Goal: Task Accomplishment & Management: Use online tool/utility

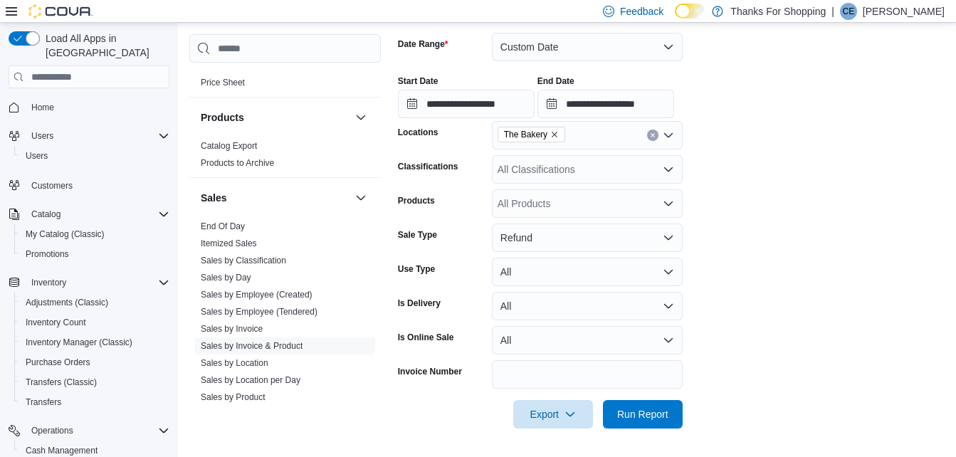
click at [68, 98] on span "Home" at bounding box center [98, 107] width 144 height 18
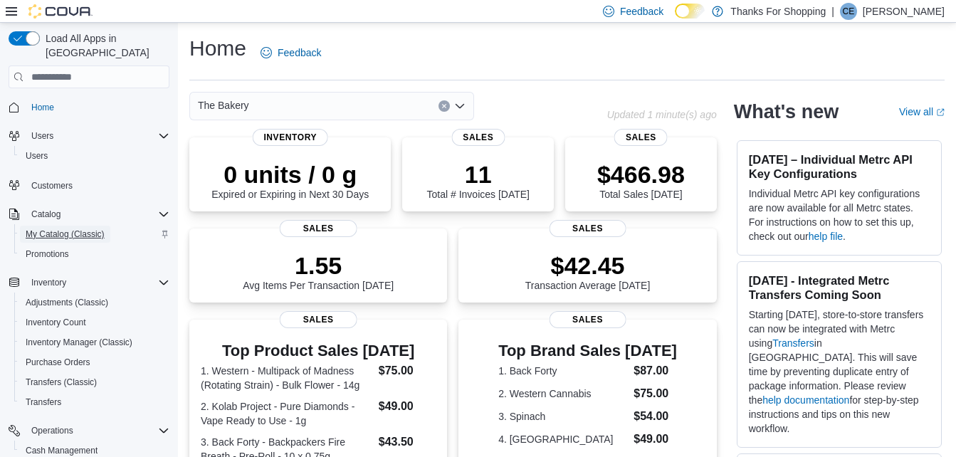
click at [67, 228] on span "My Catalog (Classic)" at bounding box center [65, 233] width 79 height 11
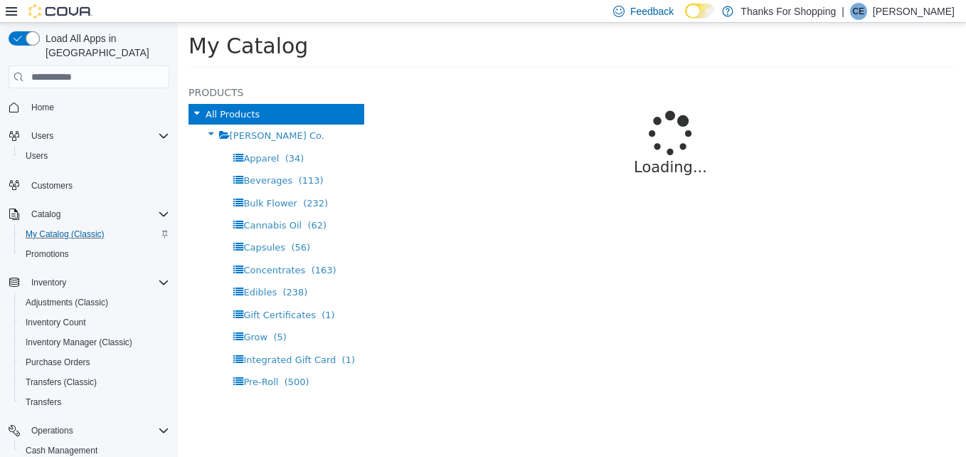
select select "**********"
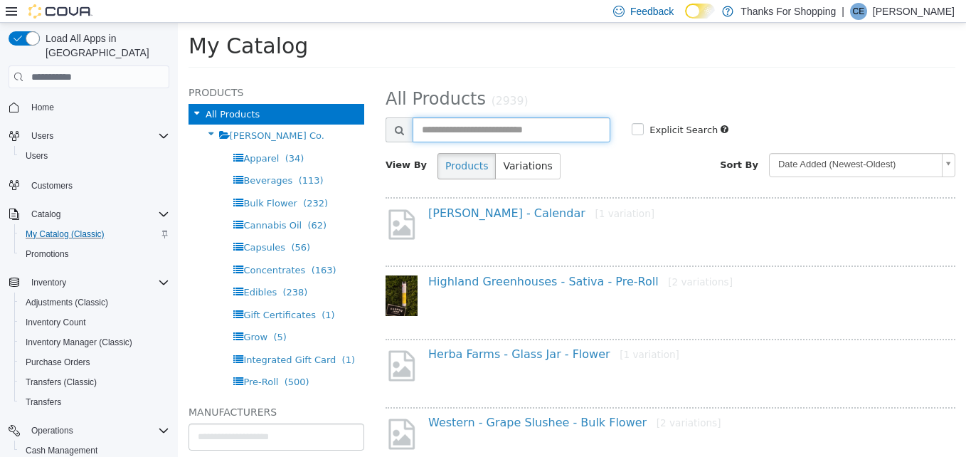
click at [453, 129] on input "text" at bounding box center [512, 129] width 198 height 25
type input "**********"
select select "**********"
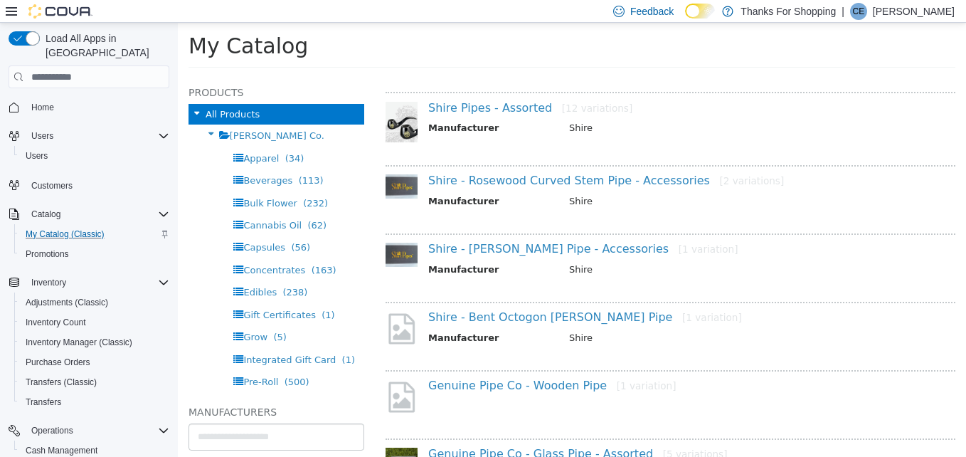
scroll to position [71, 0]
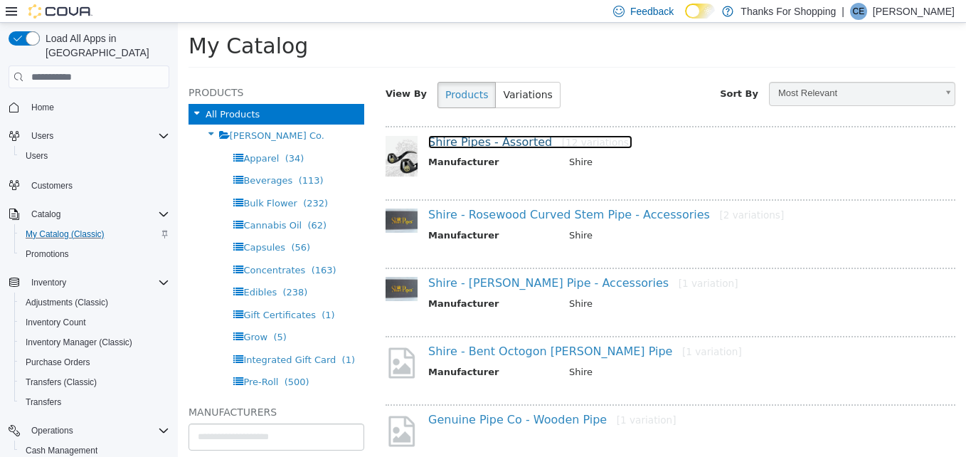
click at [487, 141] on link "Shire Pipes - Assorted [12 variations]" at bounding box center [530, 142] width 204 height 14
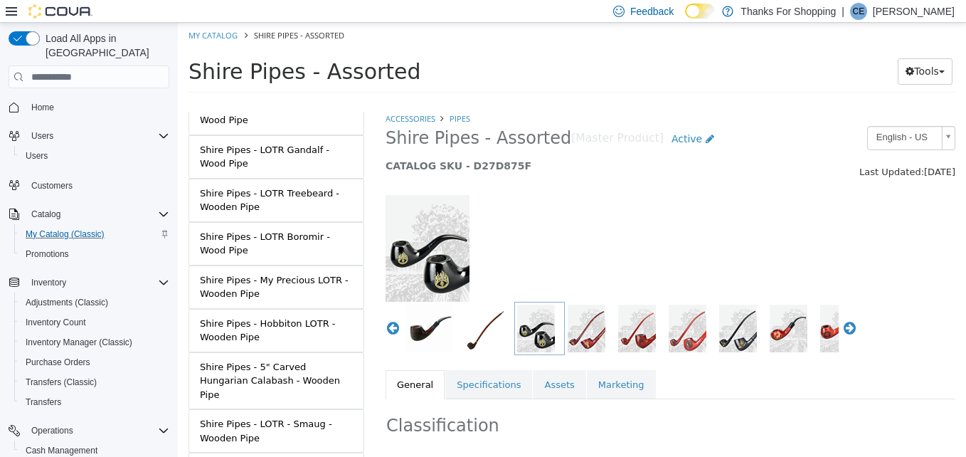
scroll to position [213, 0]
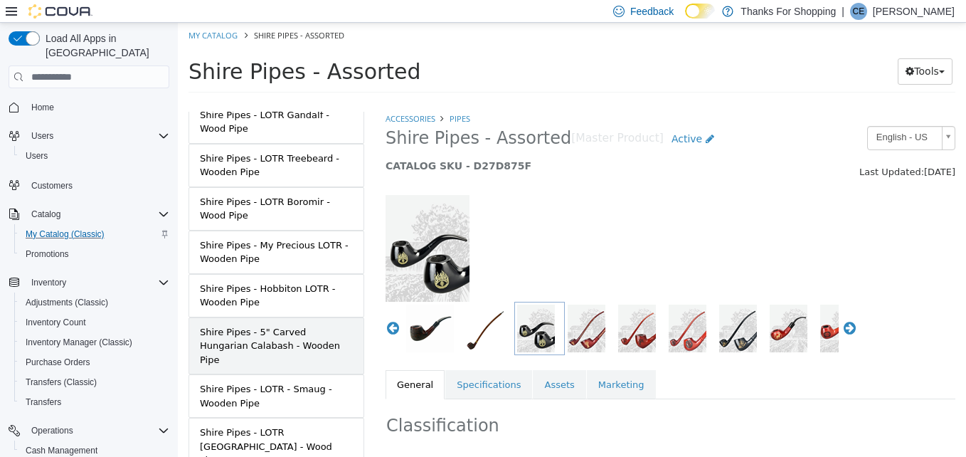
click at [311, 332] on div "Shire Pipes - 5" Carved Hungarian Calabash - Wooden Pipe" at bounding box center [276, 346] width 153 height 42
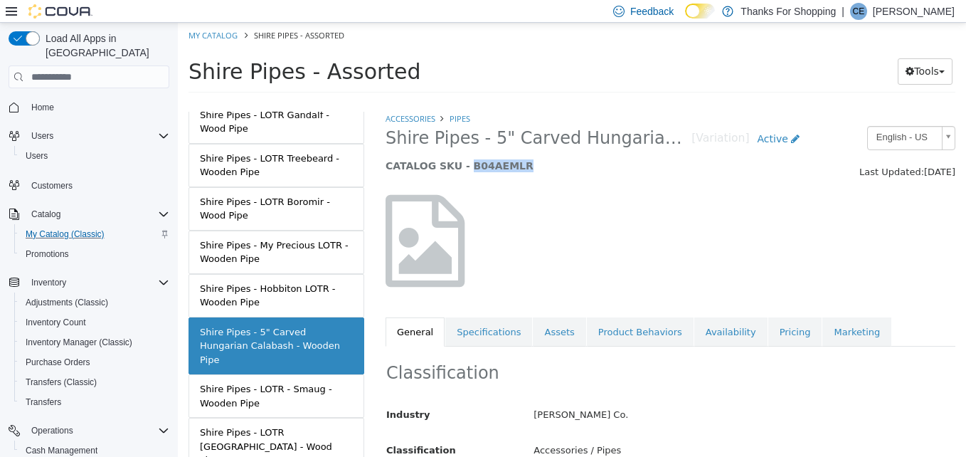
drag, startPoint x: 507, startPoint y: 165, endPoint x: 459, endPoint y: 170, distance: 48.6
click at [459, 170] on h5 "CATALOG SKU - B04AEMLR" at bounding box center [597, 165] width 422 height 13
copy h5 "B04AEMLR"
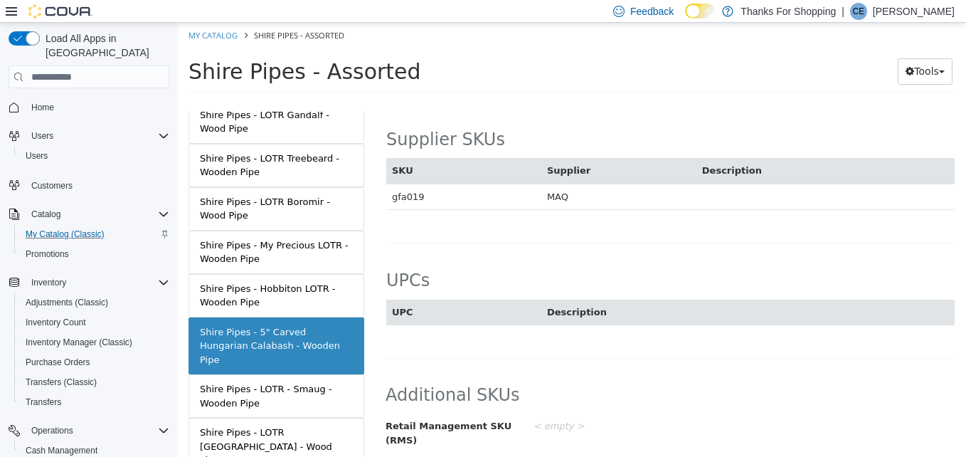
scroll to position [880, 0]
drag, startPoint x: 423, startPoint y: 196, endPoint x: 393, endPoint y: 194, distance: 29.3
click at [393, 194] on td "gfa019" at bounding box center [463, 196] width 155 height 26
copy td "gfa019"
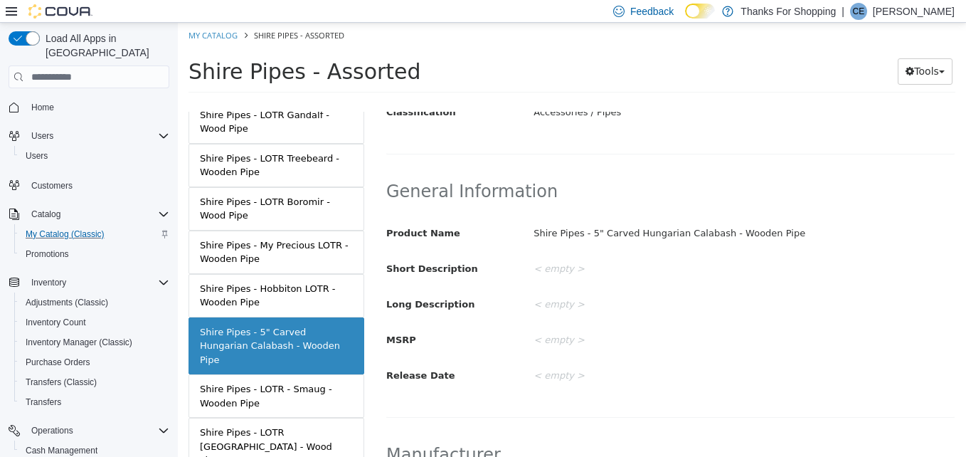
scroll to position [26, 0]
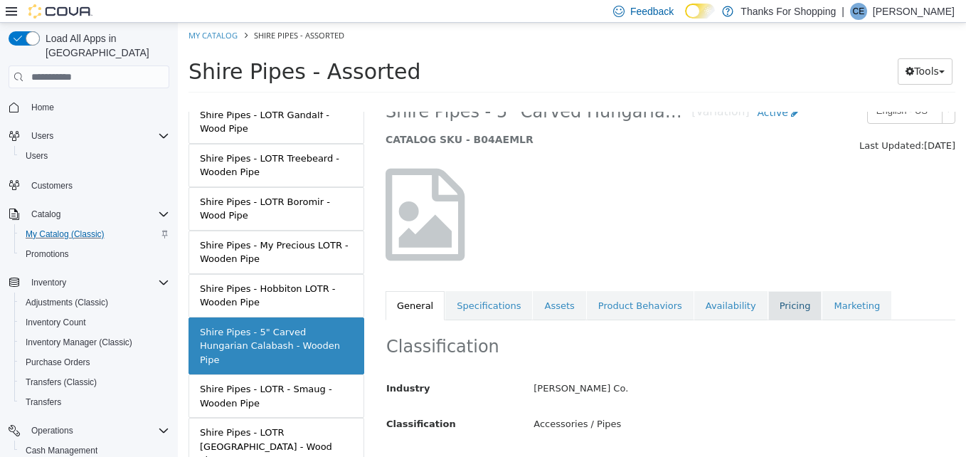
click at [768, 310] on link "Pricing" at bounding box center [795, 306] width 54 height 30
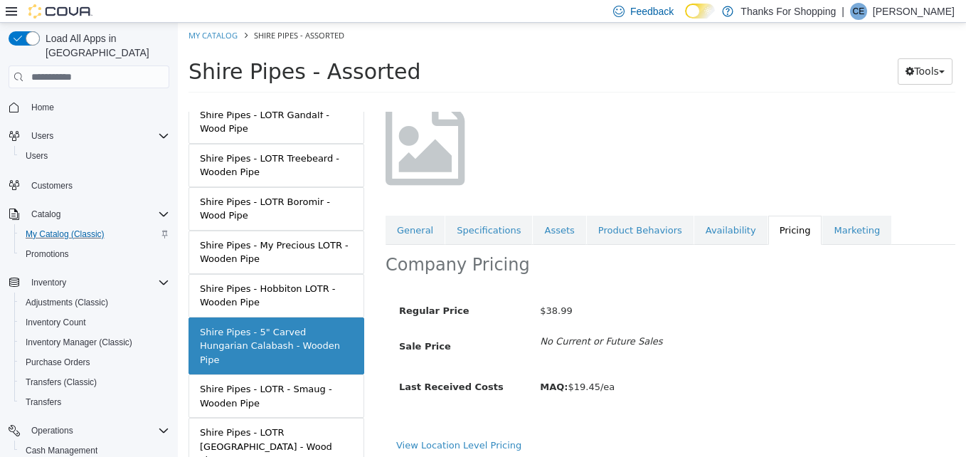
scroll to position [108, 0]
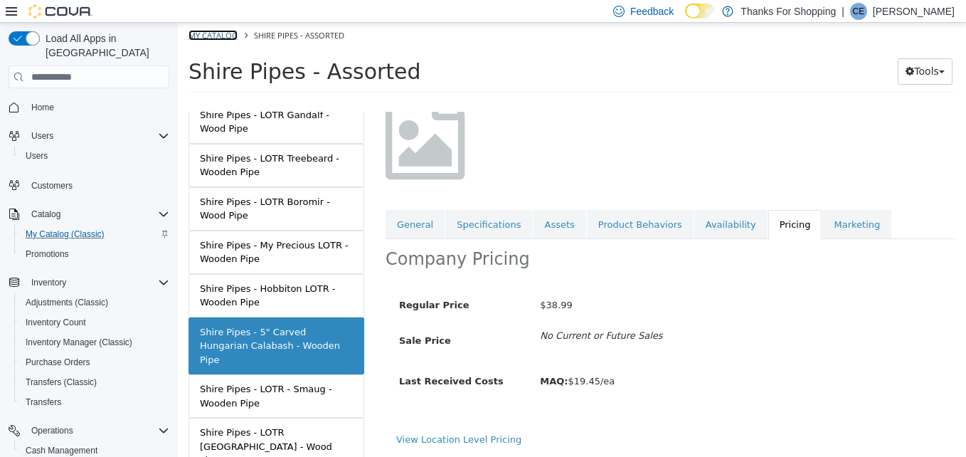
click at [206, 32] on link "My Catalog" at bounding box center [213, 35] width 49 height 11
select select "**********"
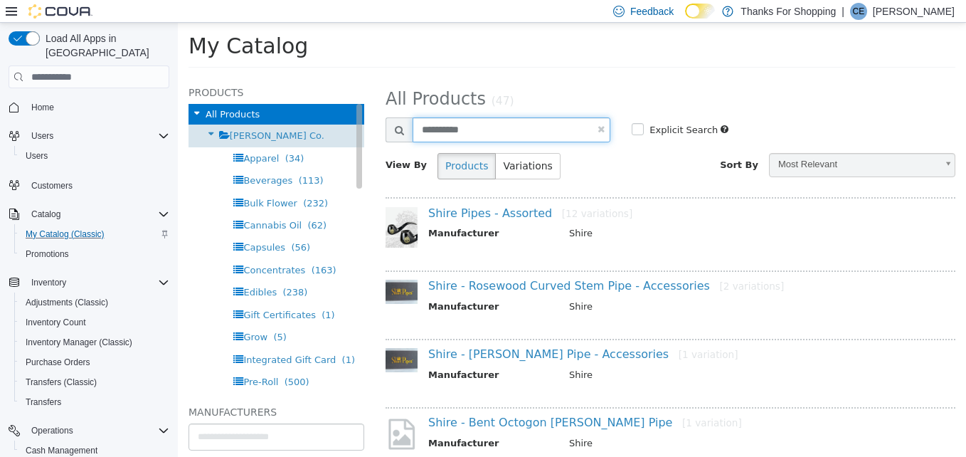
drag, startPoint x: 473, startPoint y: 127, endPoint x: 330, endPoint y: 130, distance: 143.0
click at [330, 77] on div "Products All Products [PERSON_NAME] Co. Apparel (34) Beverages (113) Bulk Flowe…" at bounding box center [572, 77] width 788 height 0
type input "**********"
select select "**********"
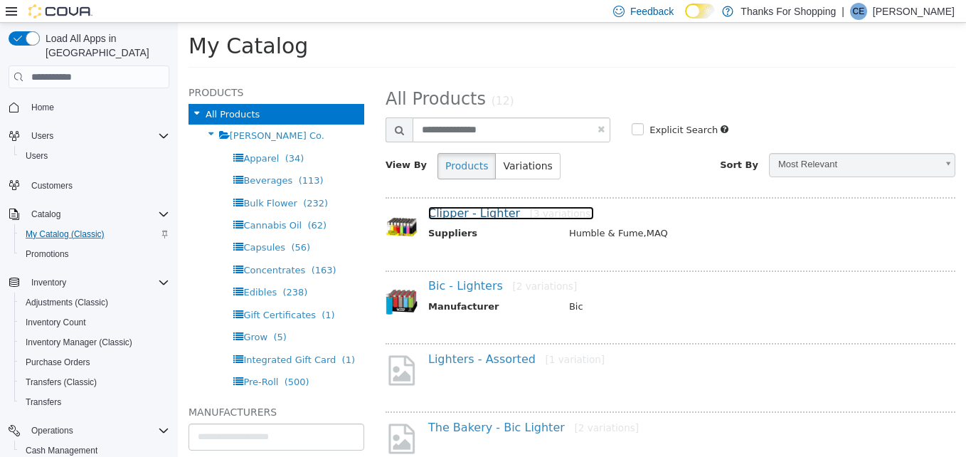
click at [475, 213] on link "Clipper - Lighter [3 variations]" at bounding box center [511, 213] width 166 height 14
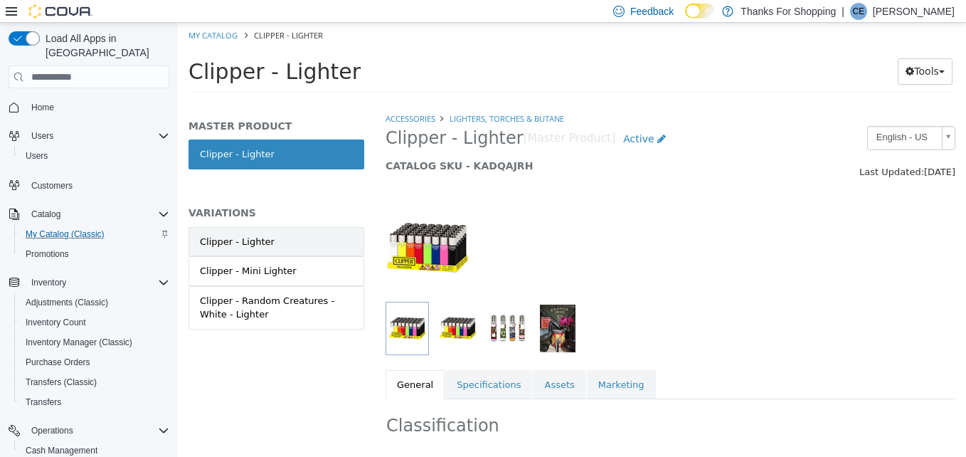
click at [286, 241] on link "Clipper - Lighter" at bounding box center [277, 242] width 176 height 30
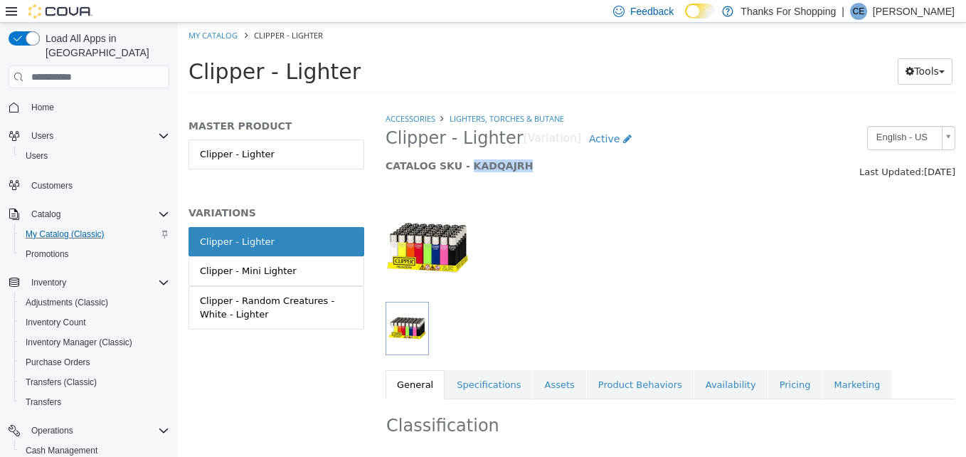
drag, startPoint x: 510, startPoint y: 163, endPoint x: 460, endPoint y: 171, distance: 51.1
click at [460, 171] on h5 "CATALOG SKU - KADQAJRH" at bounding box center [597, 165] width 422 height 13
copy h5 "KADQAJRH"
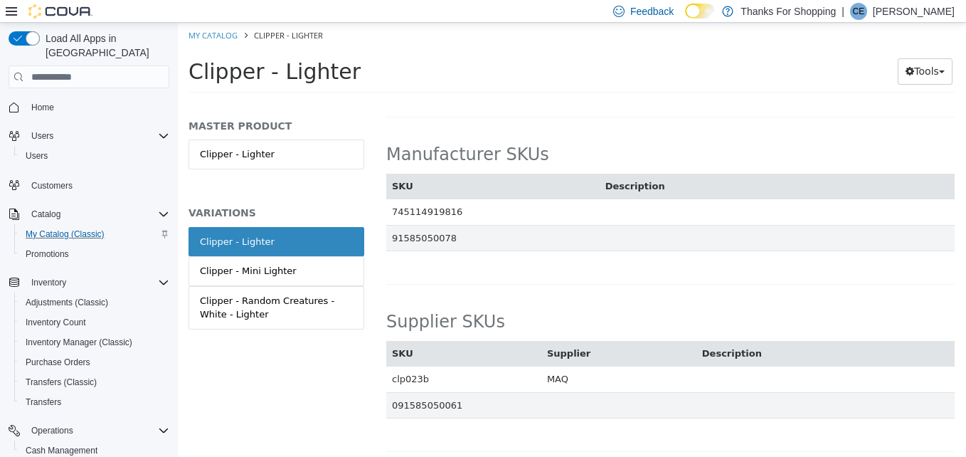
scroll to position [1195, 0]
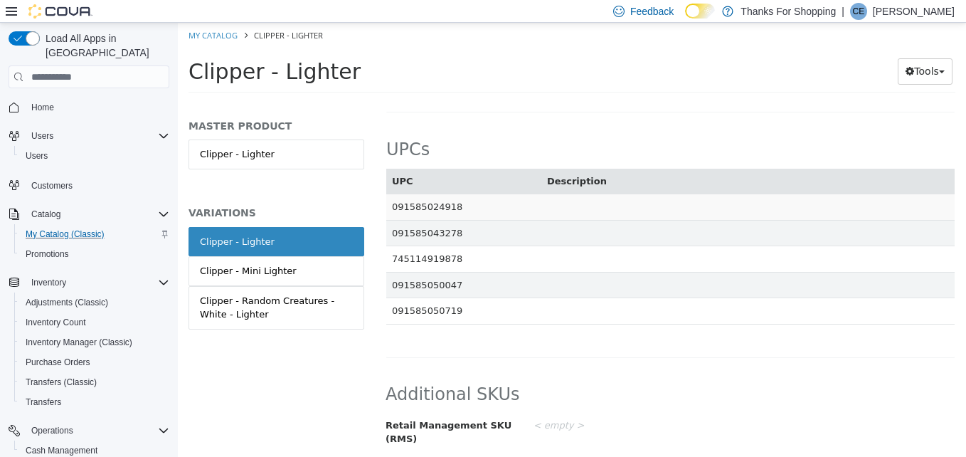
drag, startPoint x: 453, startPoint y: 207, endPoint x: 391, endPoint y: 206, distance: 62.6
click at [391, 206] on td "091585024918" at bounding box center [463, 207] width 155 height 26
copy td "091585024918"
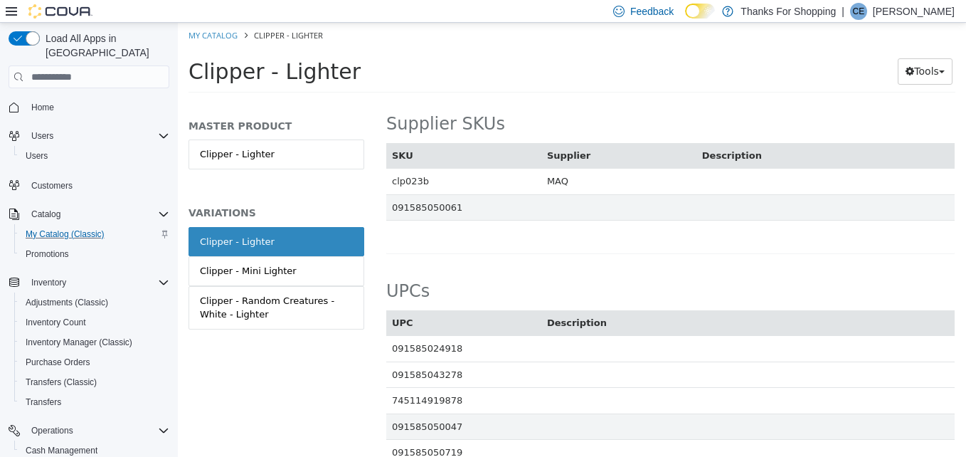
scroll to position [1052, 0]
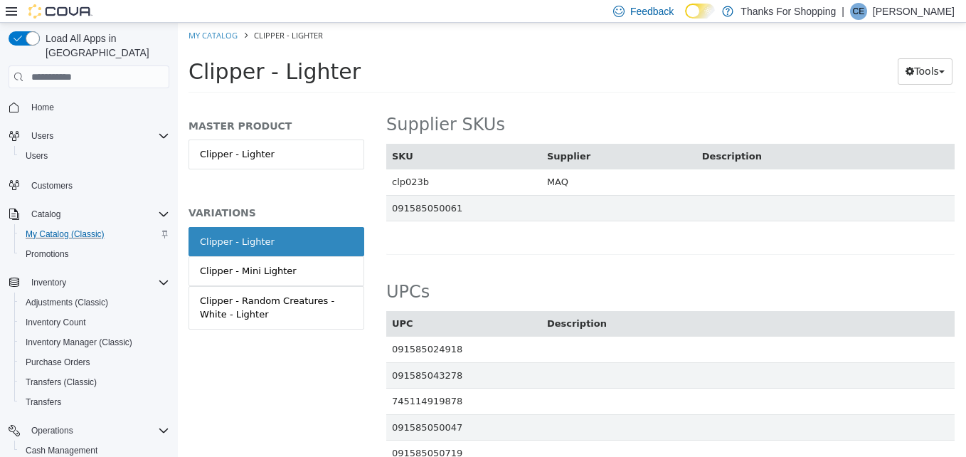
drag, startPoint x: 435, startPoint y: 181, endPoint x: 386, endPoint y: 184, distance: 49.9
click at [386, 184] on div "Supplier SKUs SKU Supplier Description clp023b MAQ 091585050061 Cancel Save" at bounding box center [671, 176] width 570 height 157
drag, startPoint x: 386, startPoint y: 184, endPoint x: 460, endPoint y: 181, distance: 74.8
click at [460, 181] on td "clp023b" at bounding box center [463, 182] width 155 height 26
drag, startPoint x: 431, startPoint y: 191, endPoint x: 393, endPoint y: 184, distance: 39.1
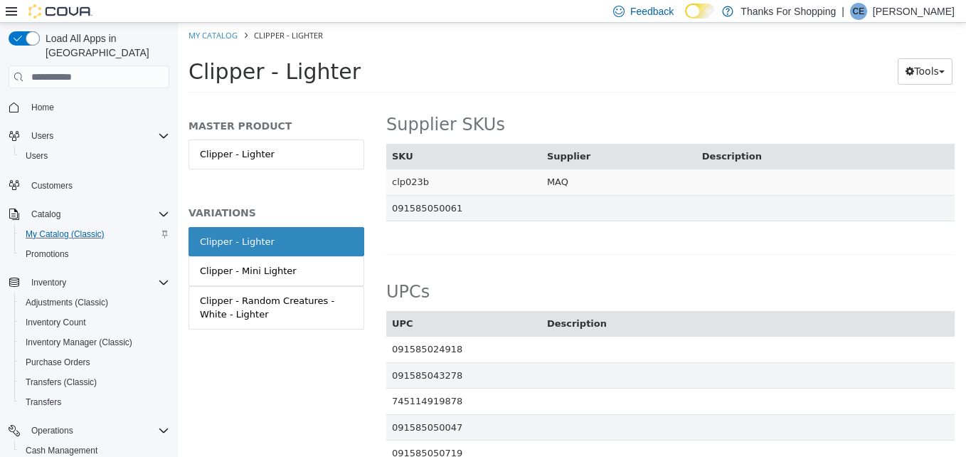
click at [393, 184] on td "clp023b" at bounding box center [463, 182] width 155 height 26
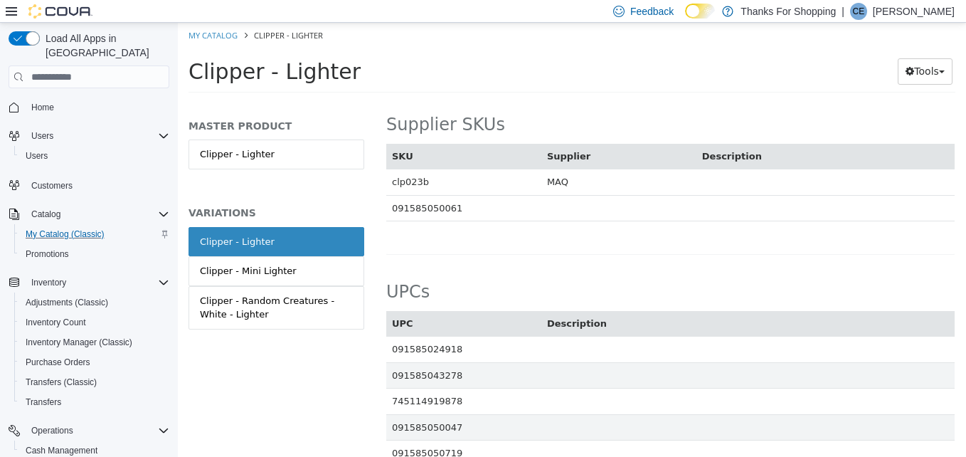
copy td "clp023b"
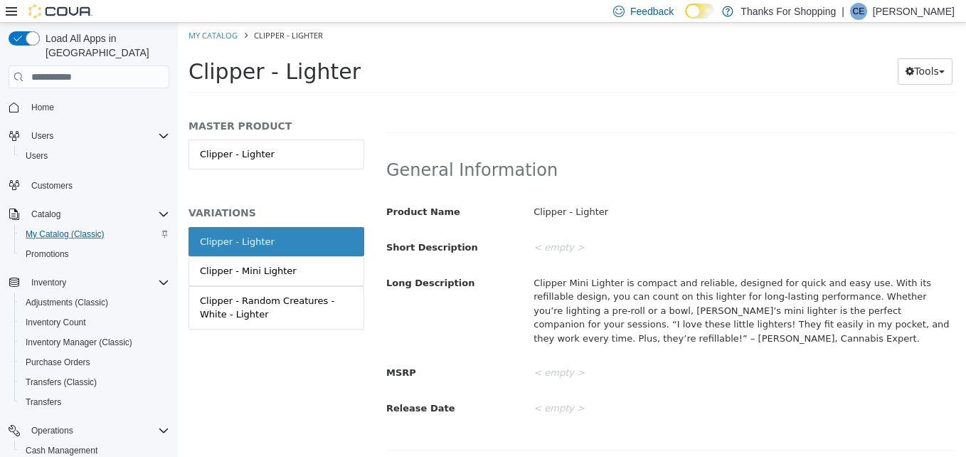
scroll to position [0, 0]
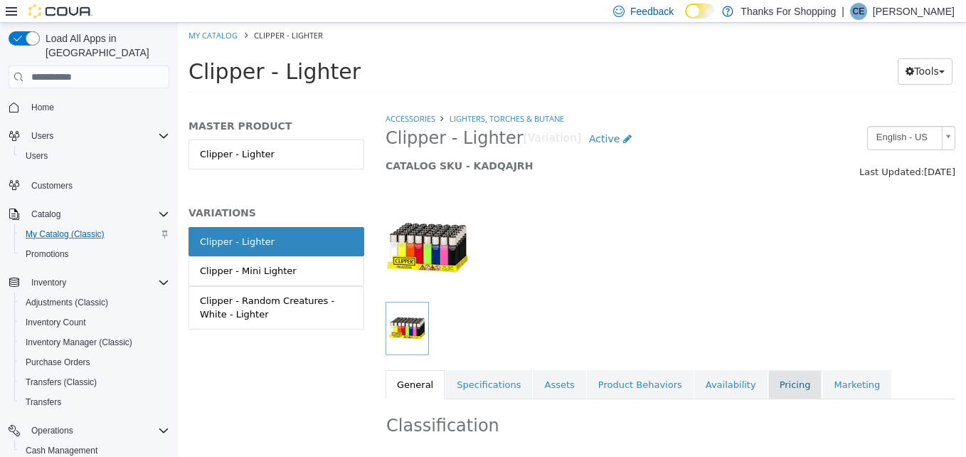
click at [768, 396] on link "Pricing" at bounding box center [795, 385] width 54 height 30
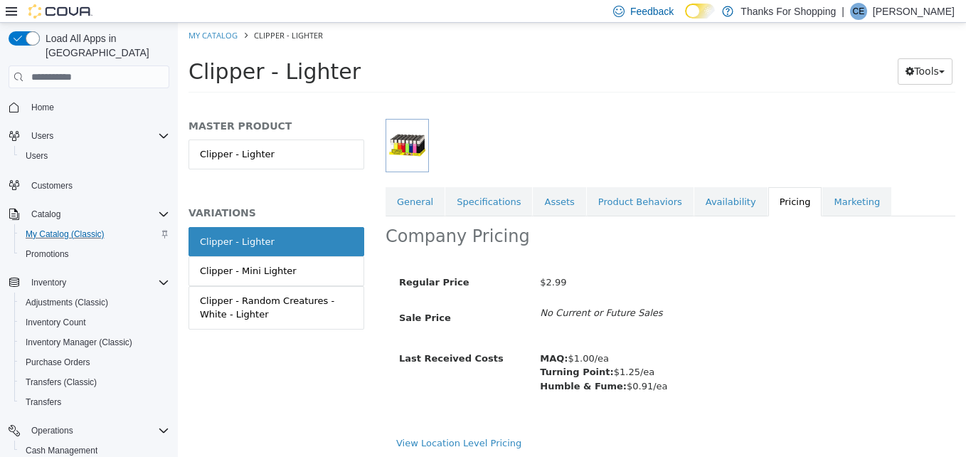
scroll to position [187, 0]
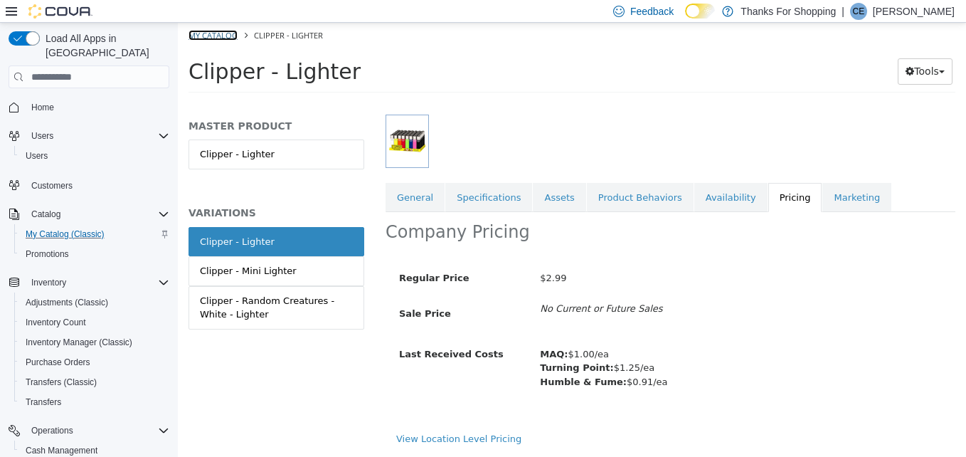
click at [213, 38] on link "My Catalog" at bounding box center [213, 35] width 49 height 11
select select "**********"
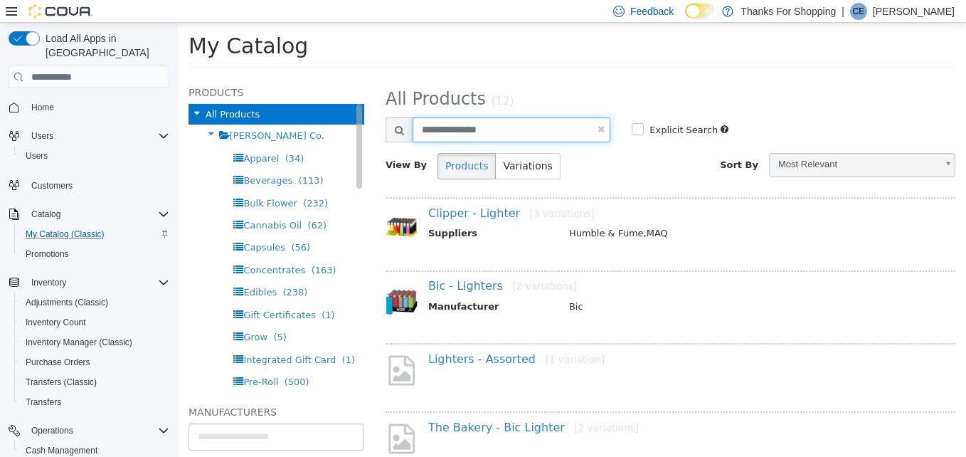
drag, startPoint x: 497, startPoint y: 130, endPoint x: 336, endPoint y: 115, distance: 161.6
click at [340, 77] on div "Products All Products [PERSON_NAME] Co. Apparel (34) Beverages (113) Bulk Flowe…" at bounding box center [572, 77] width 788 height 0
type input "**********"
select select "**********"
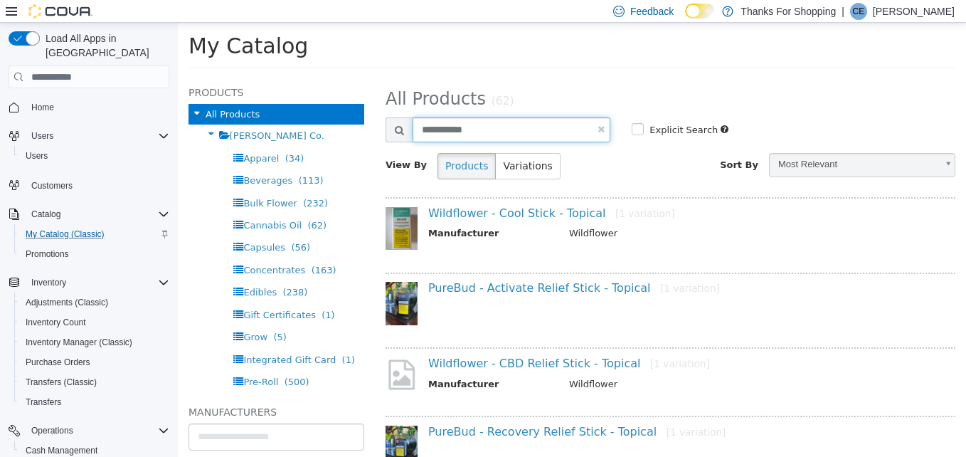
click at [494, 134] on input "**********" at bounding box center [512, 129] width 198 height 25
drag, startPoint x: 494, startPoint y: 134, endPoint x: 377, endPoint y: 139, distance: 116.8
click at [377, 139] on div "**********" at bounding box center [498, 129] width 246 height 25
type input "**********"
select select "**********"
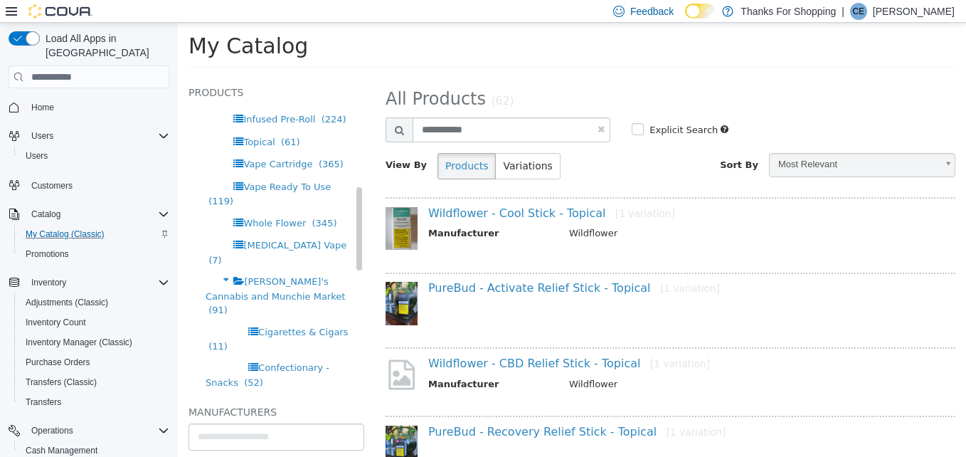
scroll to position [427, 0]
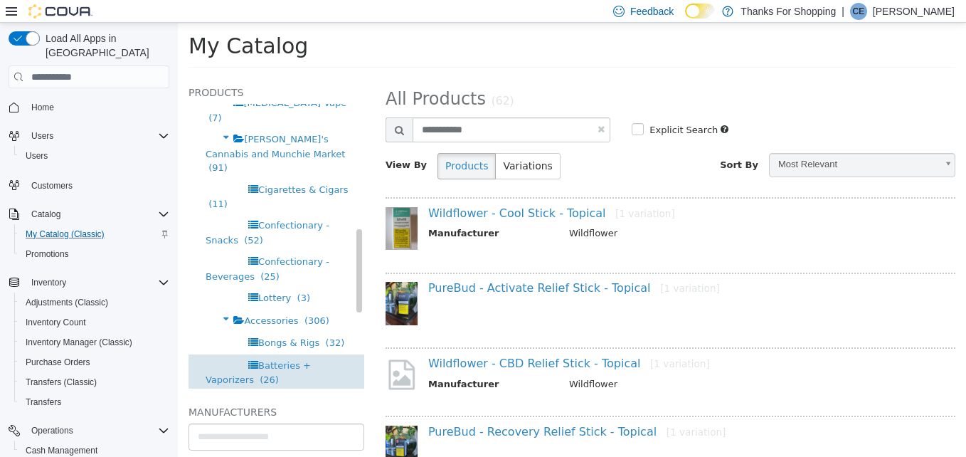
click at [296, 360] on span "Batteries + Vaporizers" at bounding box center [258, 372] width 105 height 25
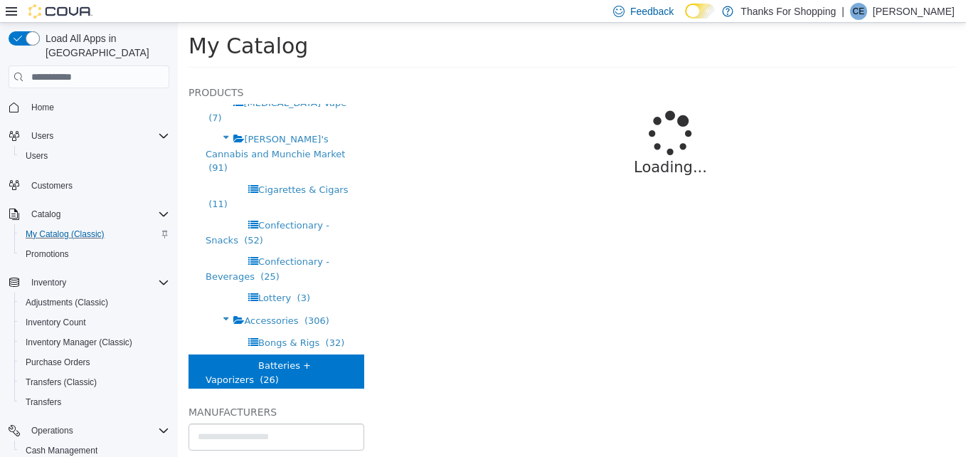
select select "**********"
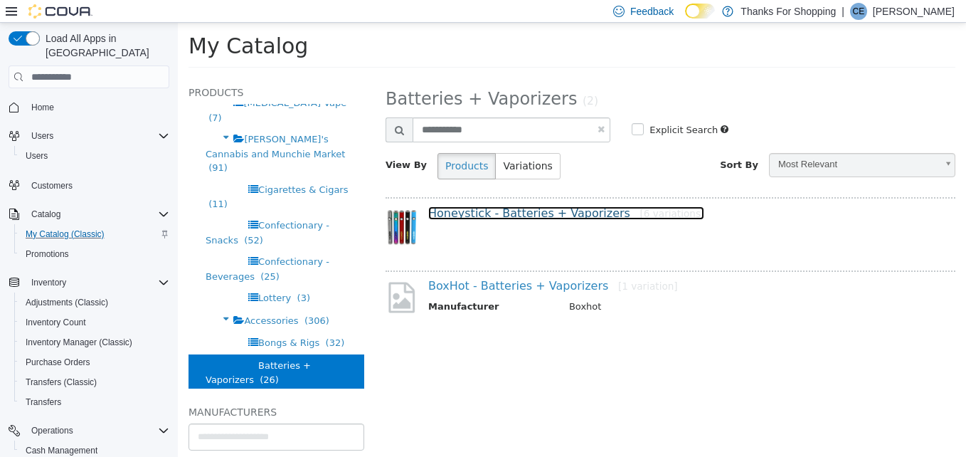
click at [499, 213] on link "Honeystick - Batteries + Vaporizers [6 variations]" at bounding box center [566, 213] width 276 height 14
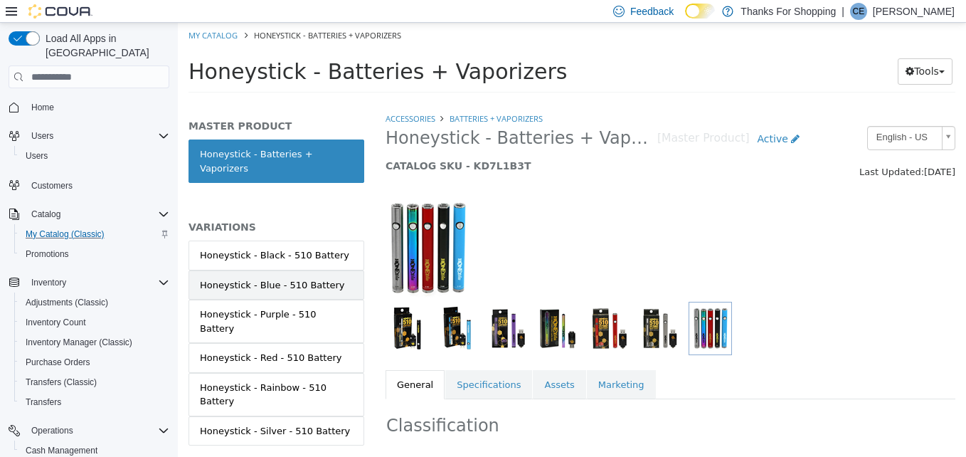
click at [285, 278] on div "Honeystick - Blue - 510 Battery" at bounding box center [272, 285] width 145 height 14
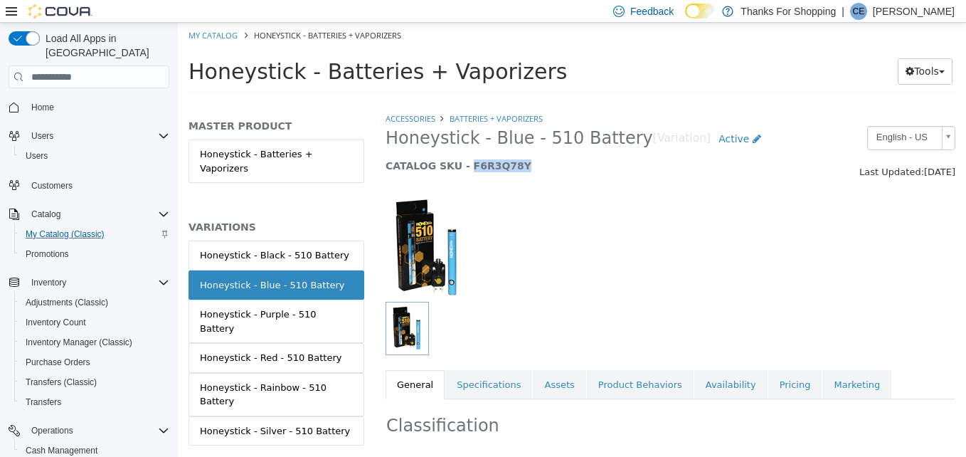
drag, startPoint x: 507, startPoint y: 167, endPoint x: 460, endPoint y: 169, distance: 47.0
click at [460, 169] on h5 "CATALOG SKU - F6R3Q78Y" at bounding box center [597, 165] width 422 height 13
copy h5 "F6R3Q78Y"
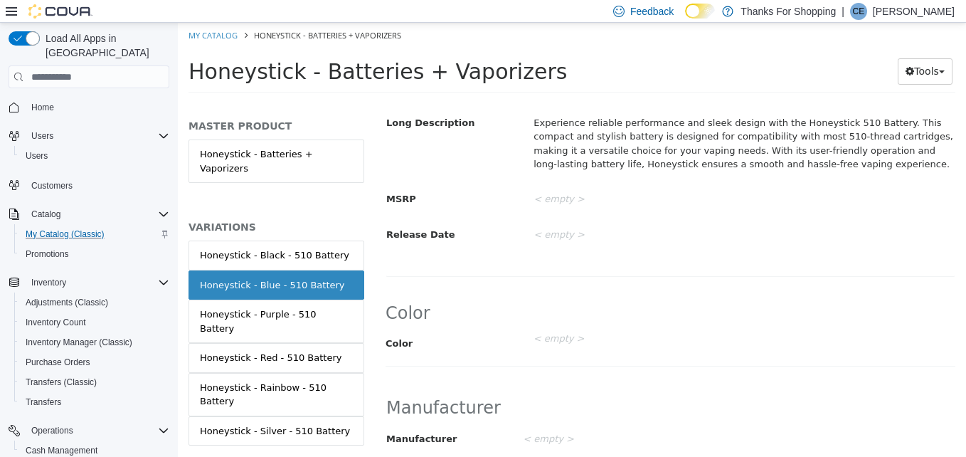
scroll to position [1093, 0]
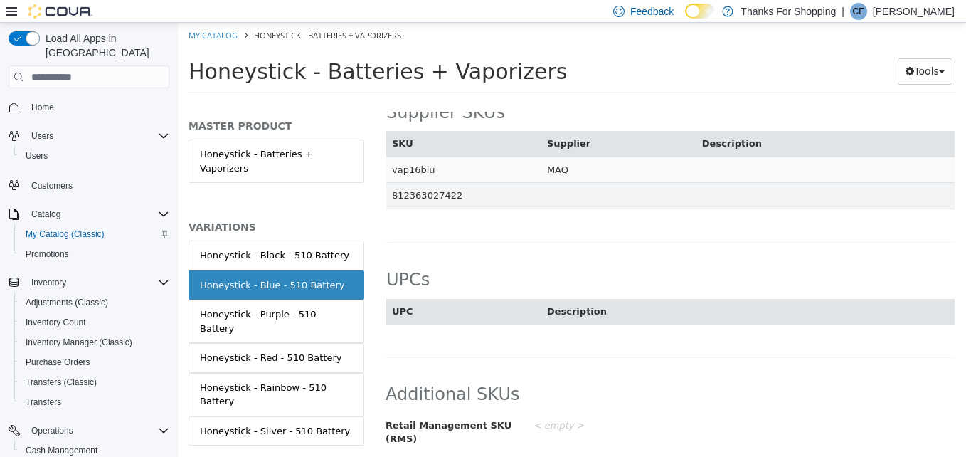
drag, startPoint x: 430, startPoint y: 169, endPoint x: 391, endPoint y: 165, distance: 39.3
click at [391, 165] on td "vap16blu" at bounding box center [463, 170] width 155 height 26
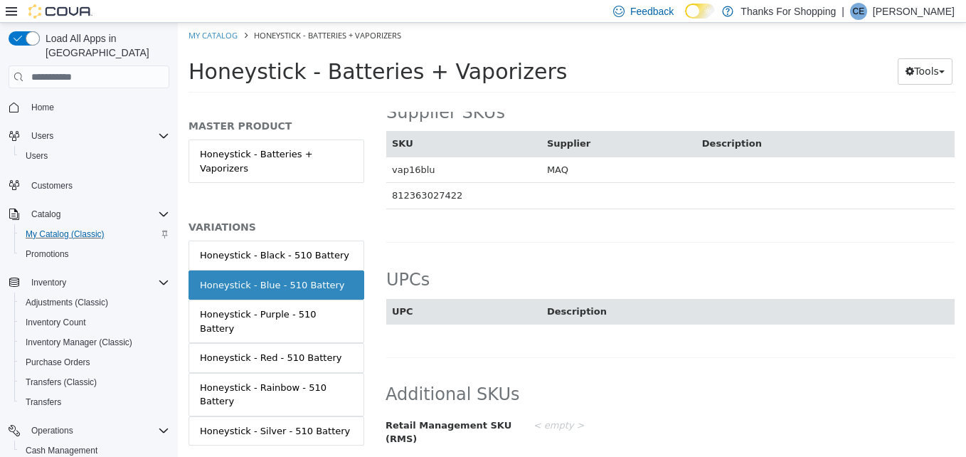
copy td "vap16blu"
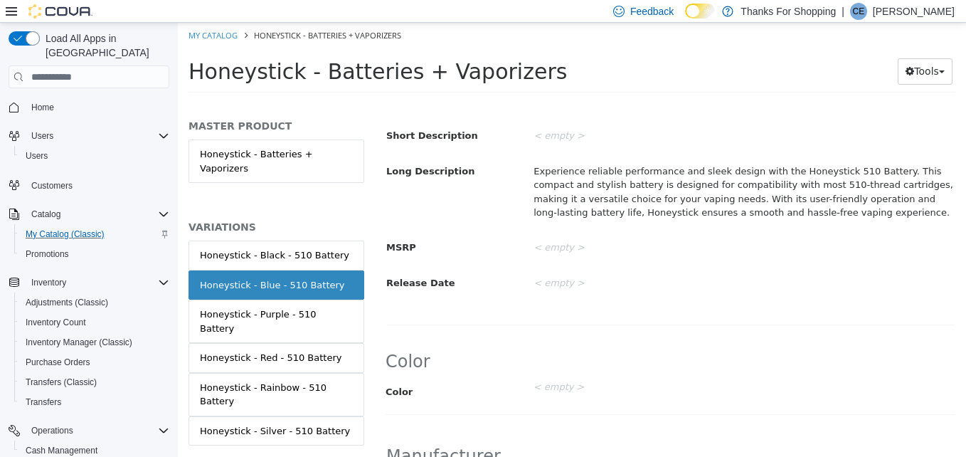
scroll to position [0, 0]
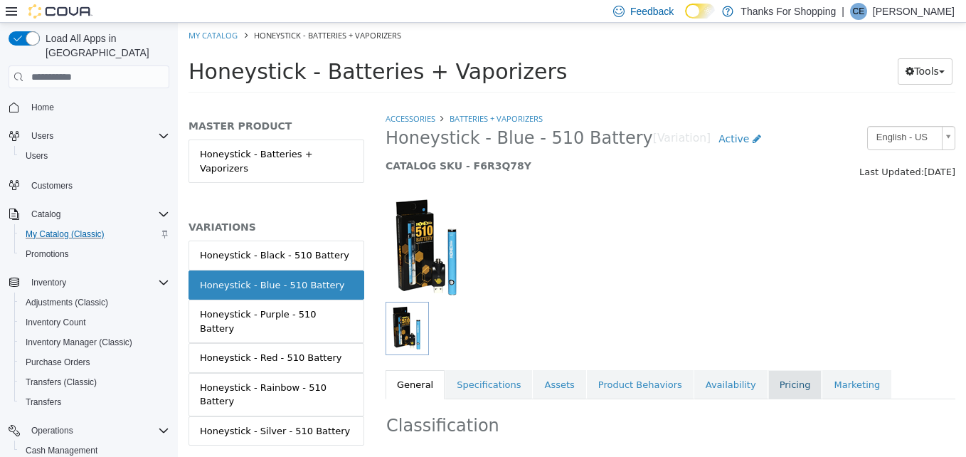
click at [768, 389] on link "Pricing" at bounding box center [795, 385] width 54 height 30
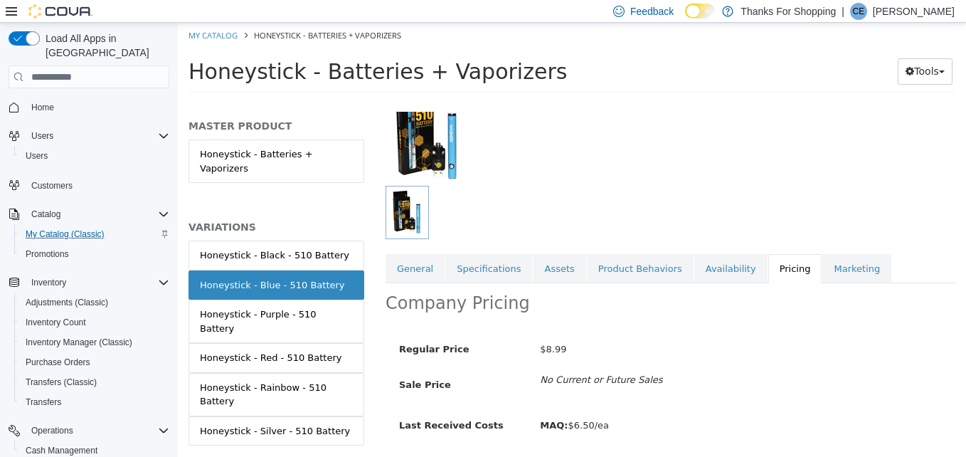
scroll to position [161, 0]
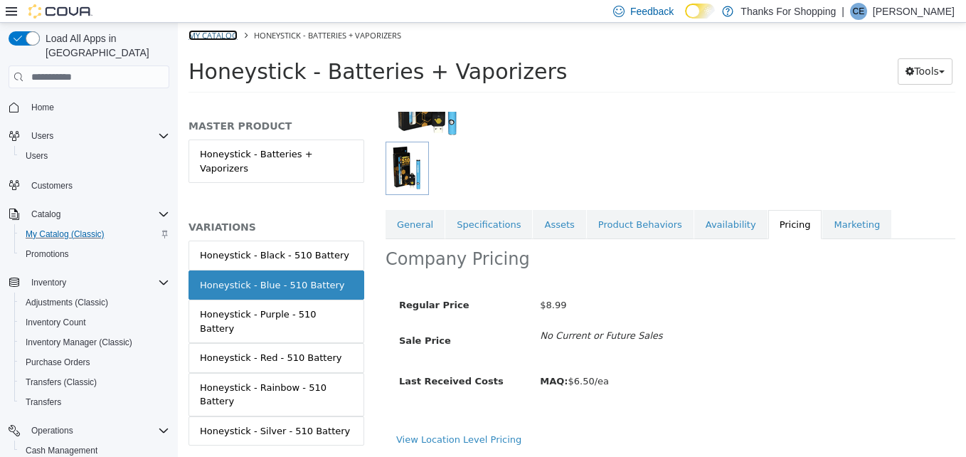
click at [215, 35] on link "My Catalog" at bounding box center [213, 35] width 49 height 11
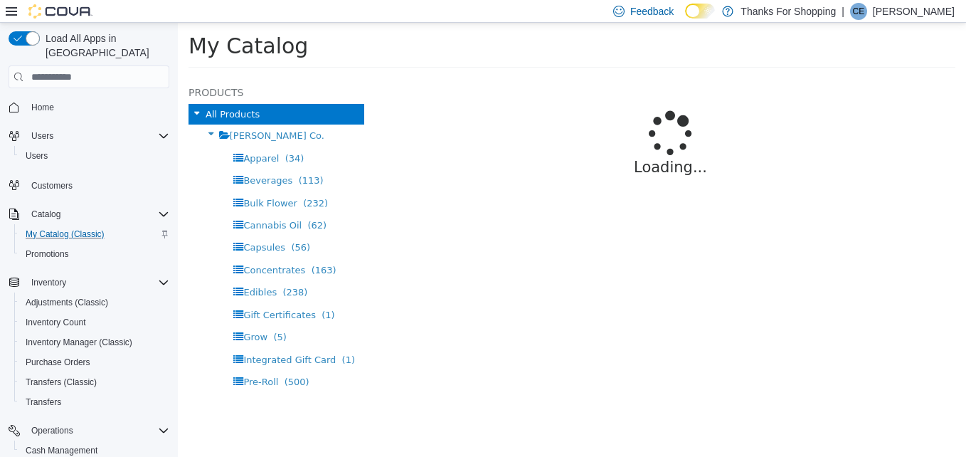
select select "**********"
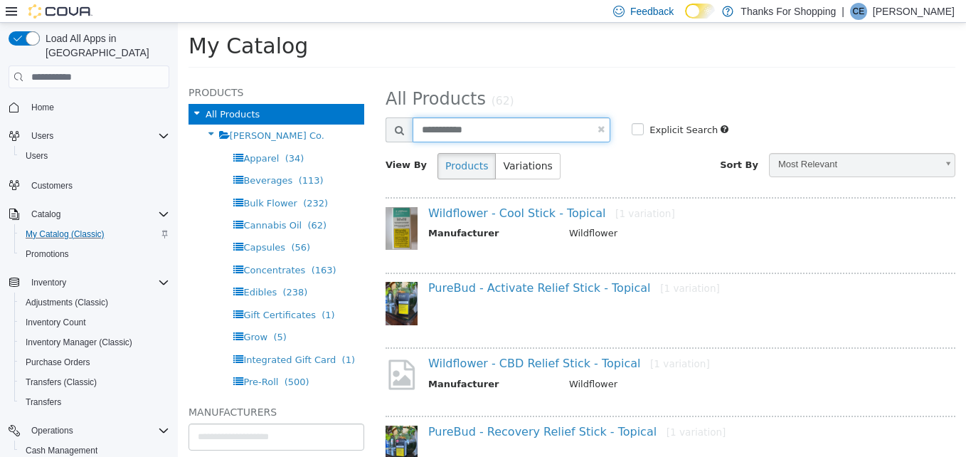
drag, startPoint x: 475, startPoint y: 124, endPoint x: 364, endPoint y: 131, distance: 110.5
click at [368, 77] on div "Products All Products [PERSON_NAME] Co. Apparel (34) Beverages (113) Bulk Flowe…" at bounding box center [572, 77] width 788 height 0
type input "**********"
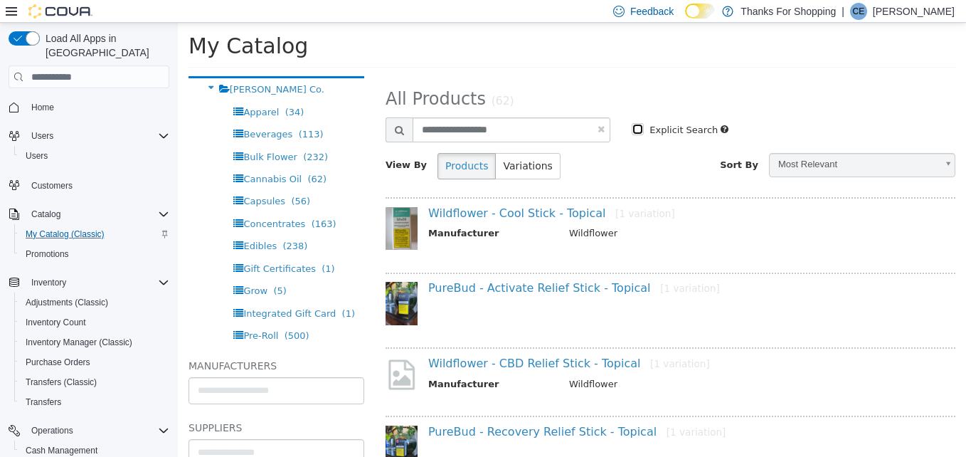
scroll to position [71, 0]
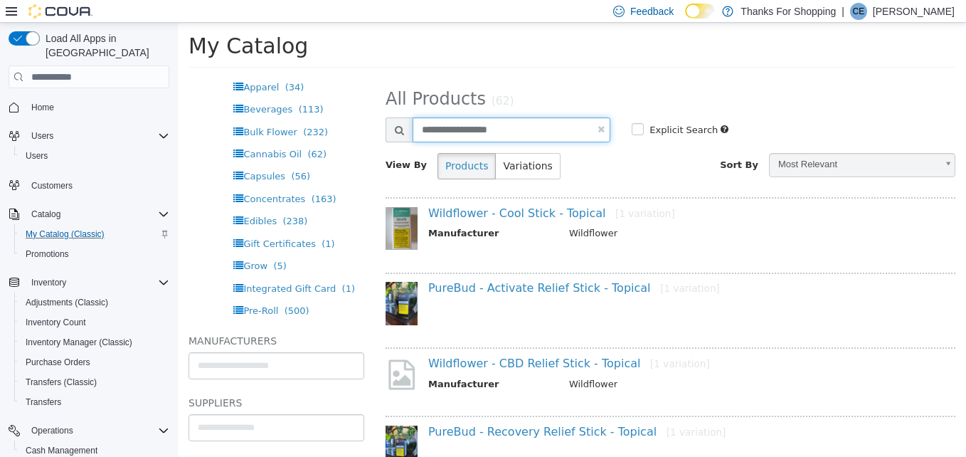
click at [514, 132] on input "**********" at bounding box center [512, 129] width 198 height 25
select select "**********"
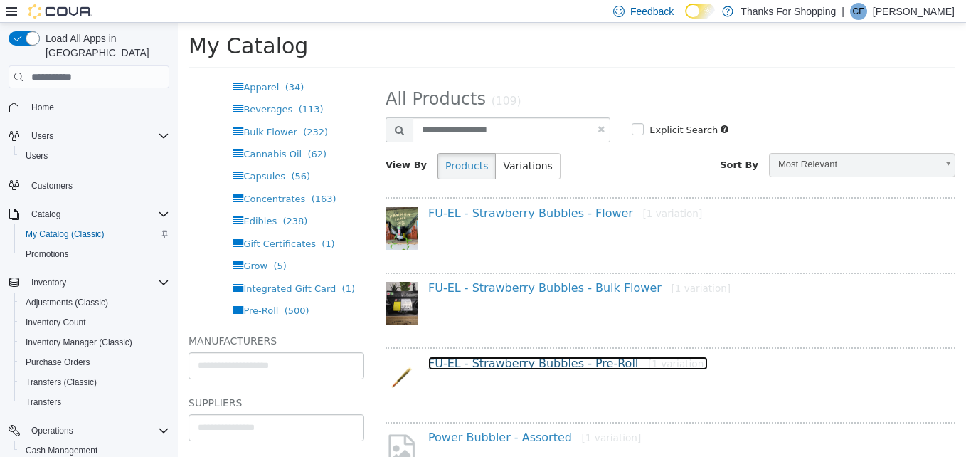
click at [486, 360] on link "FU-EL - Strawberry Bubbles - Pre-Roll [1 variation]" at bounding box center [568, 363] width 280 height 14
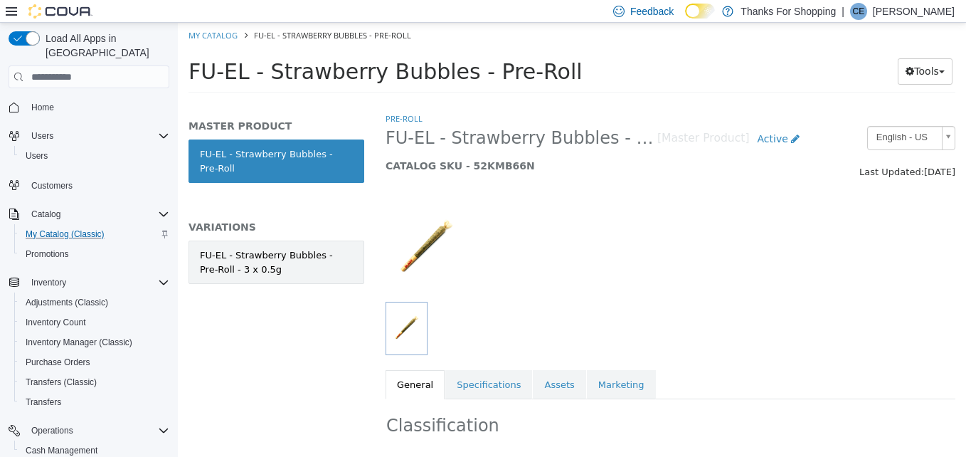
click at [255, 248] on div "FU-EL - Strawberry Bubbles - Pre-Roll - 3 x 0.5g" at bounding box center [276, 262] width 153 height 28
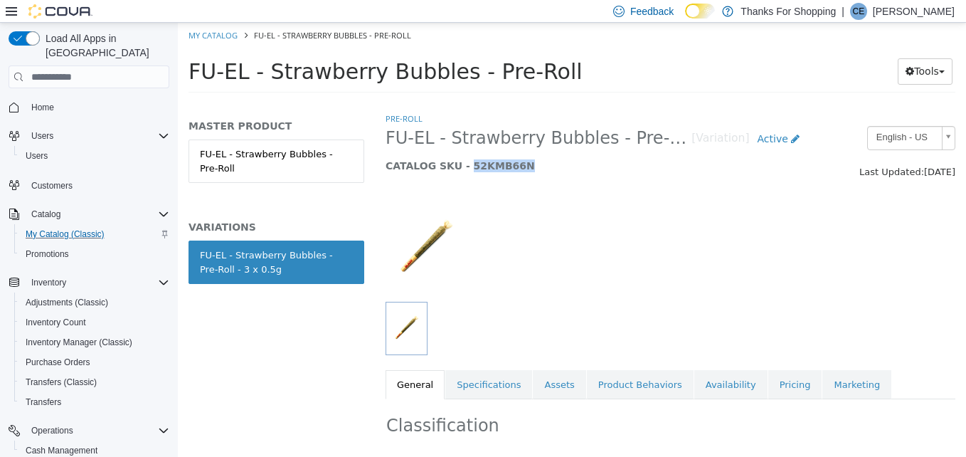
drag, startPoint x: 514, startPoint y: 166, endPoint x: 461, endPoint y: 162, distance: 52.8
click at [461, 162] on h5 "CATALOG SKU - 52KMB66N" at bounding box center [597, 165] width 422 height 13
copy h5 "52KMB66N"
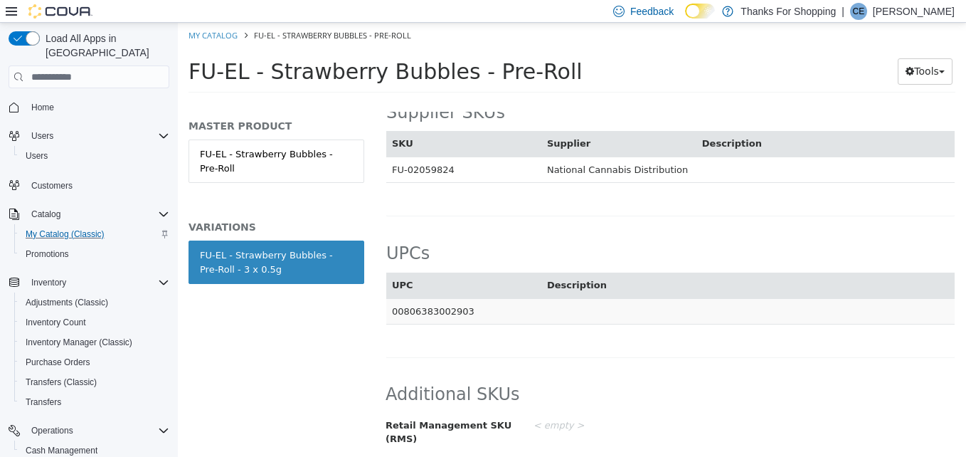
drag, startPoint x: 466, startPoint y: 312, endPoint x: 393, endPoint y: 317, distance: 73.5
click at [393, 317] on td "00806383002903" at bounding box center [463, 311] width 155 height 26
copy td "00806383002903"
drag, startPoint x: 448, startPoint y: 167, endPoint x: 392, endPoint y: 172, distance: 56.4
click at [392, 172] on td "FU-02059824" at bounding box center [463, 170] width 155 height 26
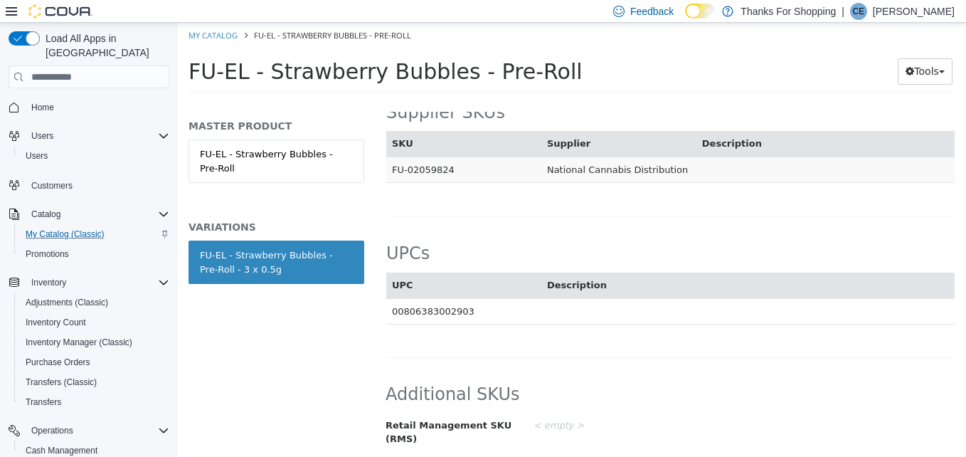
copy td "FU-02059824"
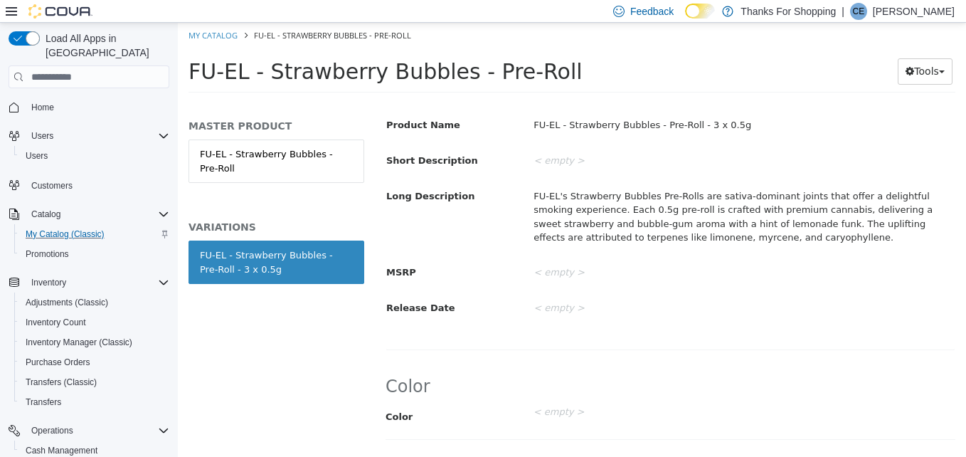
scroll to position [168, 0]
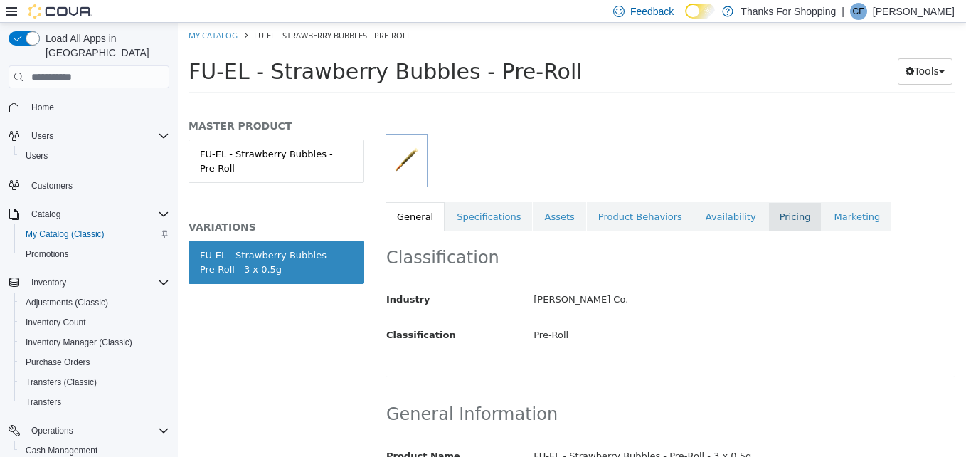
click at [768, 209] on link "Pricing" at bounding box center [795, 217] width 54 height 30
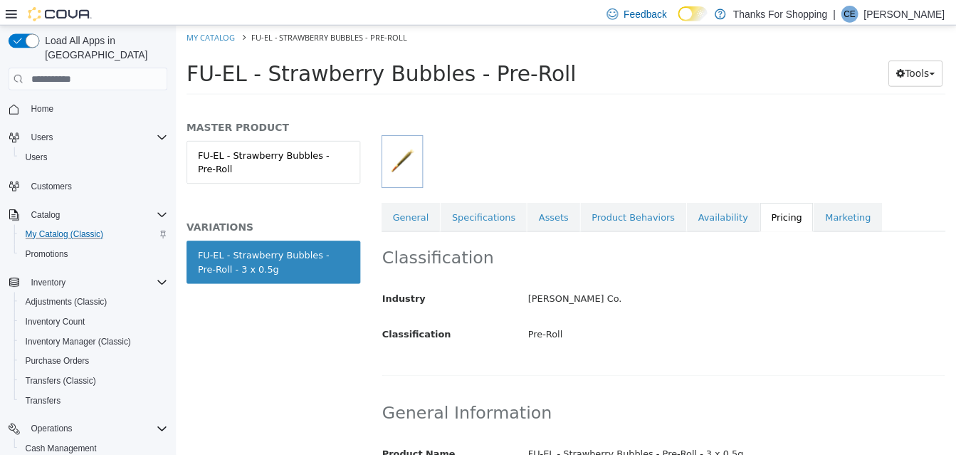
scroll to position [161, 0]
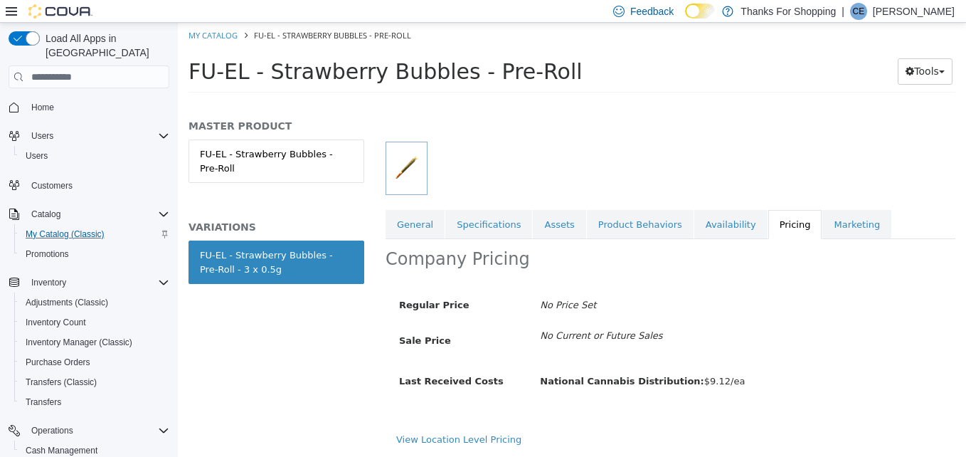
click at [47, 97] on button "Home" at bounding box center [89, 107] width 172 height 21
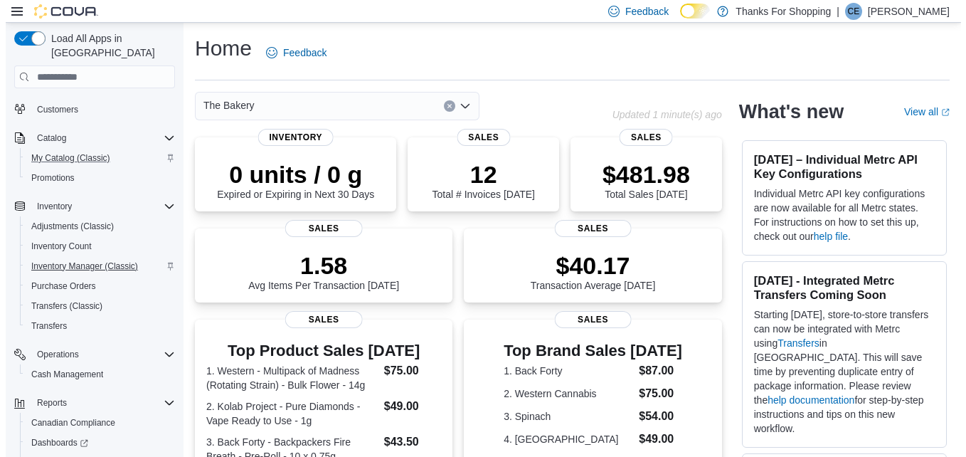
scroll to position [137, 0]
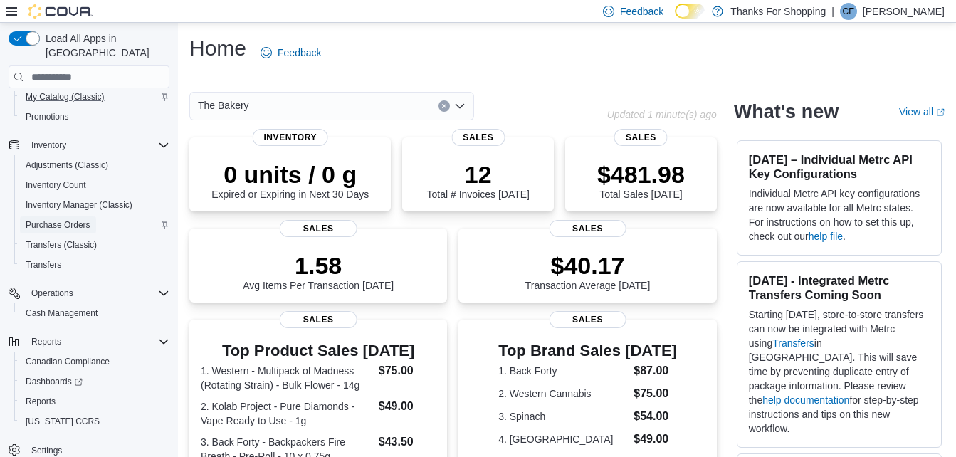
click at [88, 219] on span "Purchase Orders" at bounding box center [58, 224] width 65 height 11
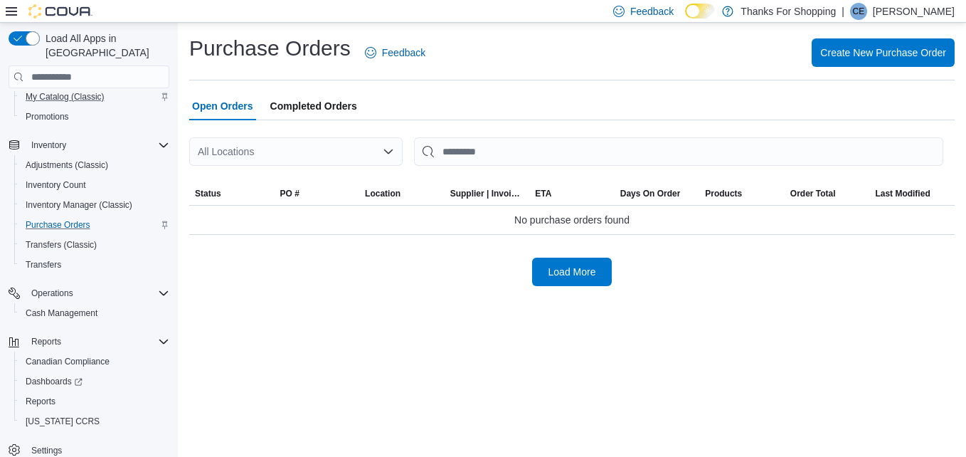
click at [294, 154] on div "All Locations" at bounding box center [295, 151] width 213 height 28
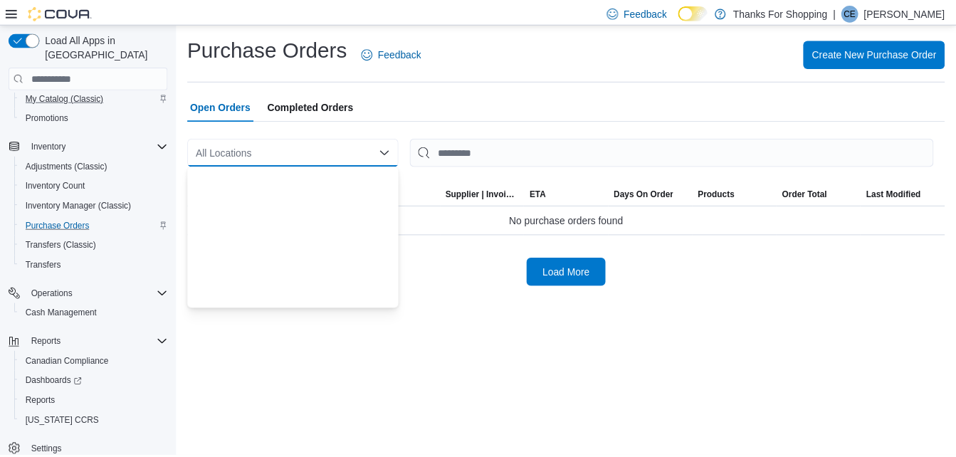
scroll to position [374, 0]
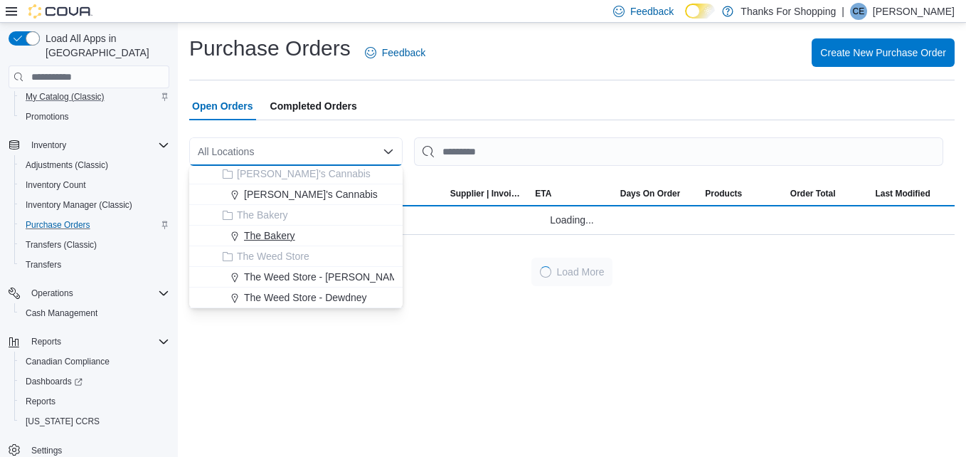
click at [292, 233] on span "The Bakery" at bounding box center [269, 235] width 51 height 14
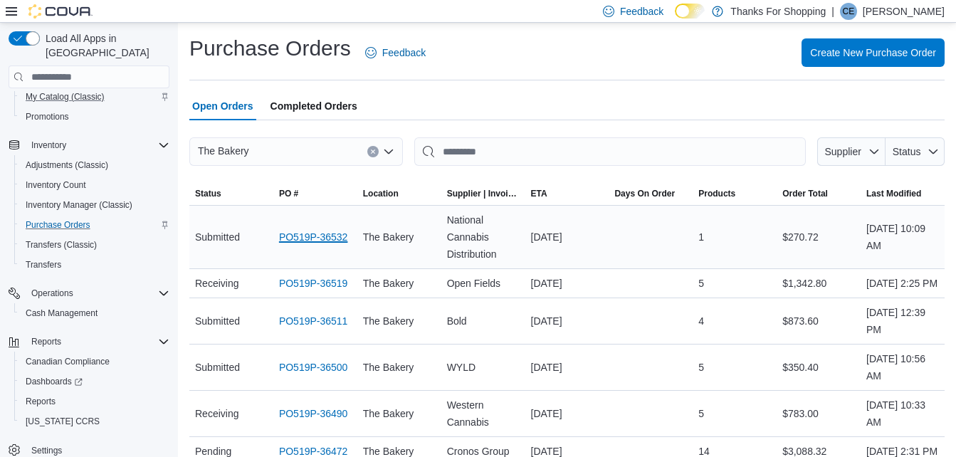
click at [317, 242] on link "PO519P-36532" at bounding box center [313, 236] width 69 height 17
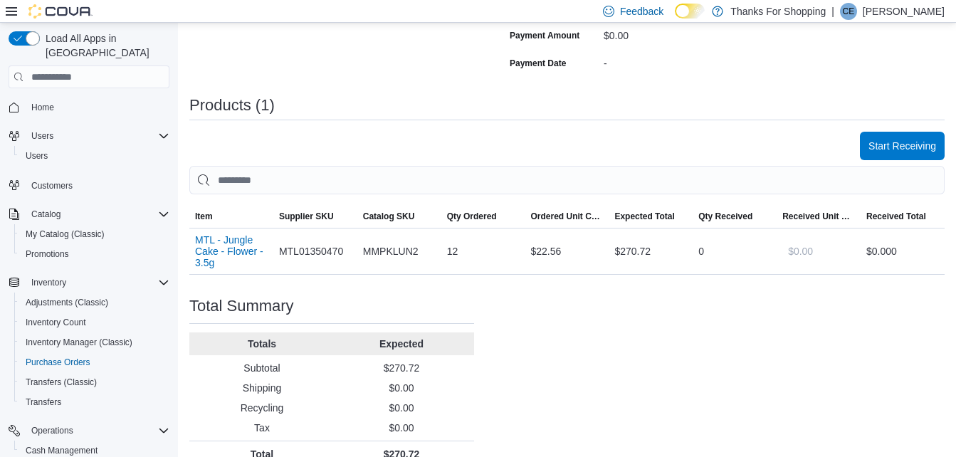
scroll to position [356, 0]
click at [919, 147] on span "Start Receiving" at bounding box center [902, 144] width 68 height 14
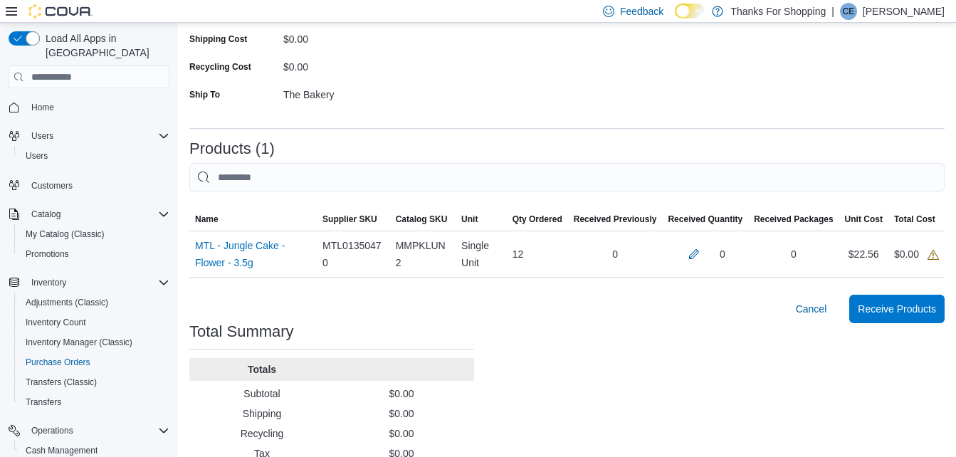
scroll to position [213, 0]
click at [702, 255] on button "button" at bounding box center [693, 252] width 17 height 17
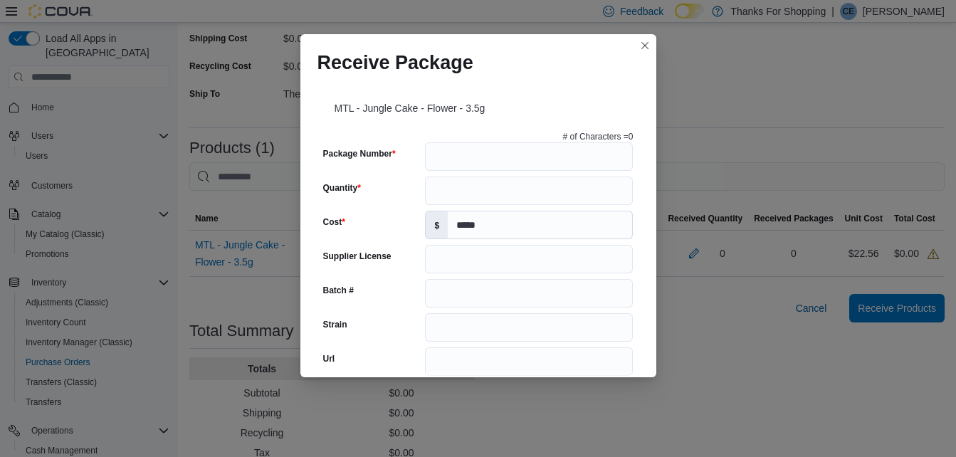
click at [500, 156] on input "Package Number" at bounding box center [529, 156] width 208 height 28
type input "**********"
click at [512, 194] on input "Quantity" at bounding box center [529, 190] width 208 height 28
type input "**"
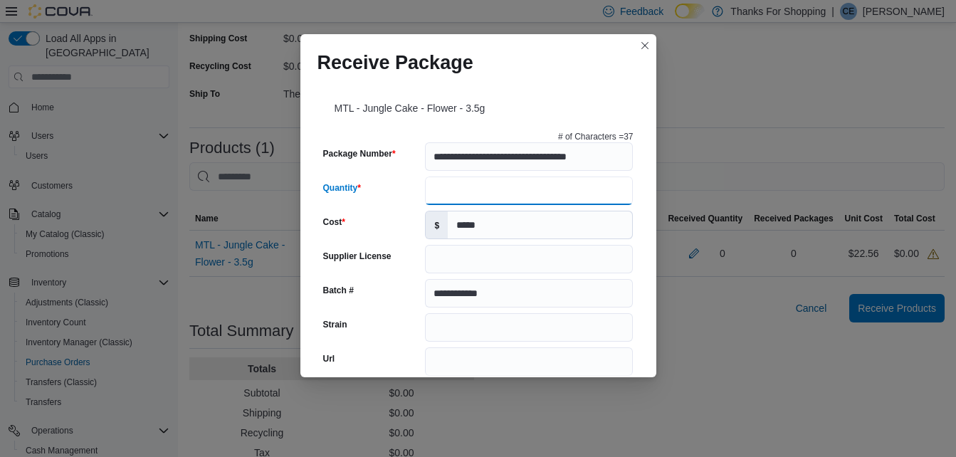
type input "**********"
type input "****"
type input "**"
click at [635, 216] on div "**********" at bounding box center [478, 228] width 356 height 297
drag, startPoint x: 468, startPoint y: 268, endPoint x: 611, endPoint y: 236, distance: 146.6
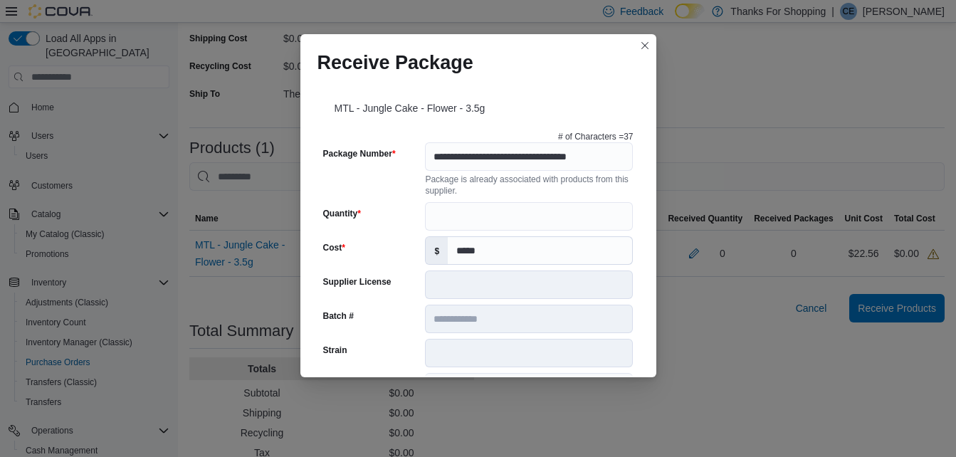
scroll to position [497, 0]
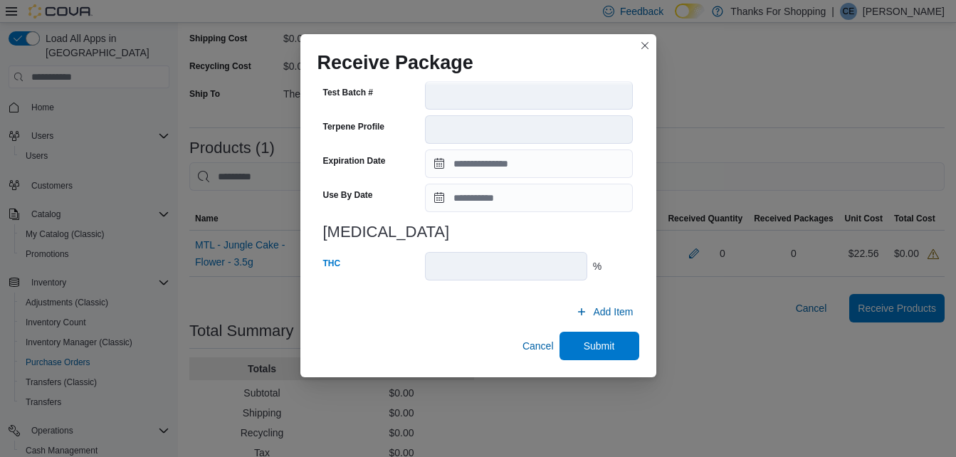
type input "**********"
type input "****"
click at [589, 352] on span "Submit" at bounding box center [598, 345] width 31 height 14
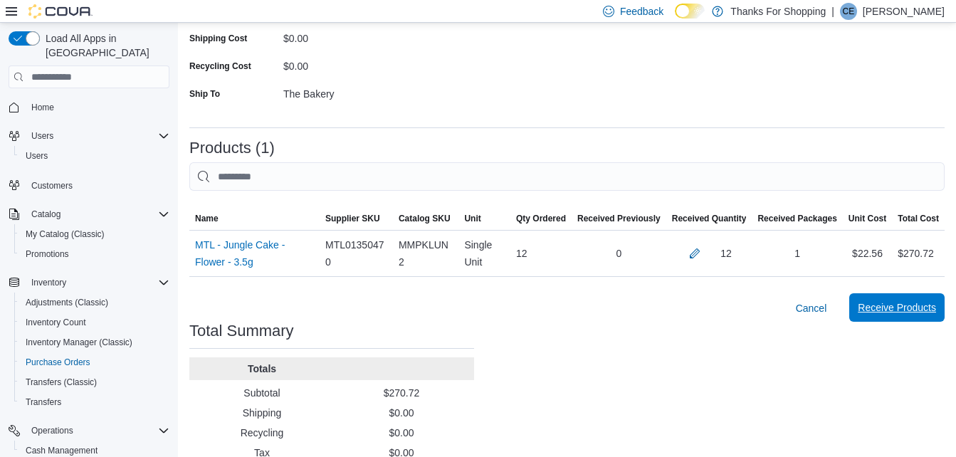
click at [880, 307] on span "Receive Products" at bounding box center [896, 307] width 78 height 14
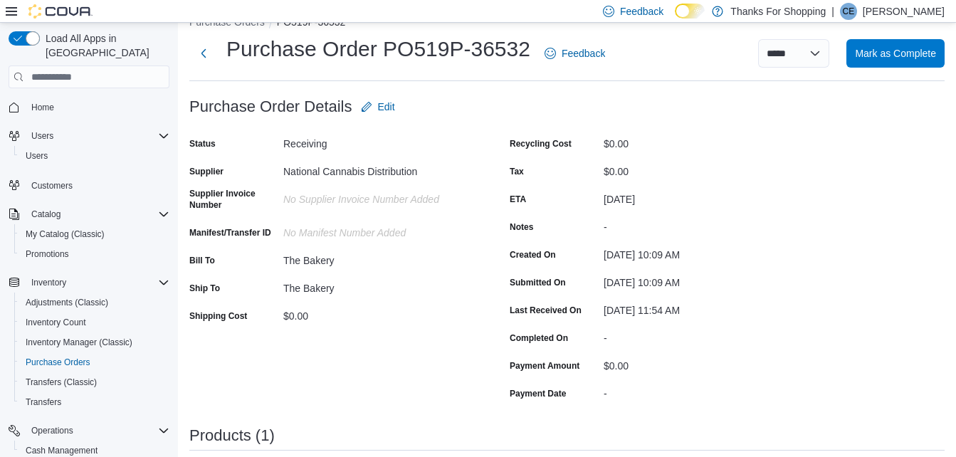
scroll to position [213, 0]
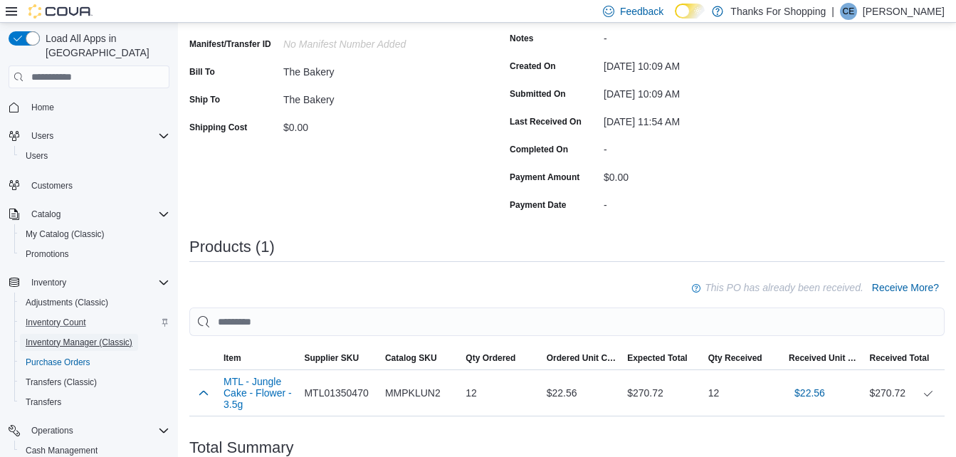
drag, startPoint x: 104, startPoint y: 332, endPoint x: 165, endPoint y: 312, distance: 64.6
click at [104, 337] on span "Inventory Manager (Classic)" at bounding box center [79, 342] width 107 height 11
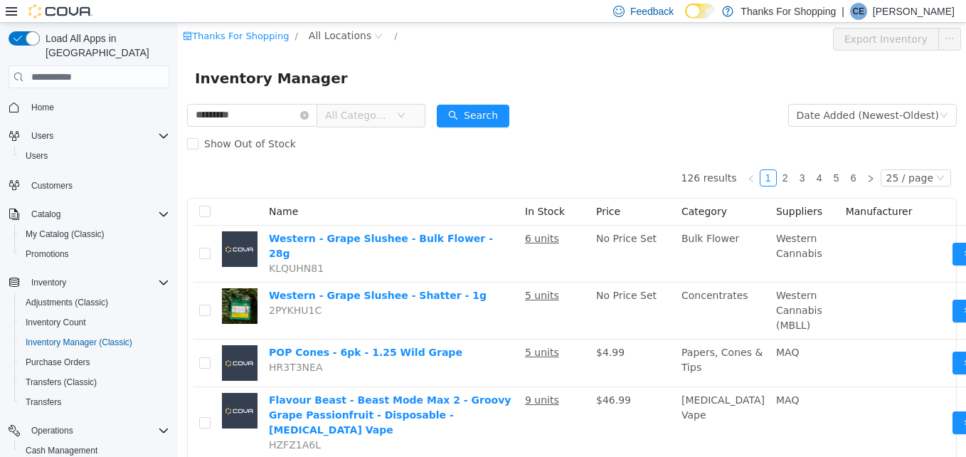
drag, startPoint x: 196, startPoint y: 115, endPoint x: 305, endPoint y: 84, distance: 113.3
click at [196, 116] on input "*********" at bounding box center [252, 115] width 130 height 23
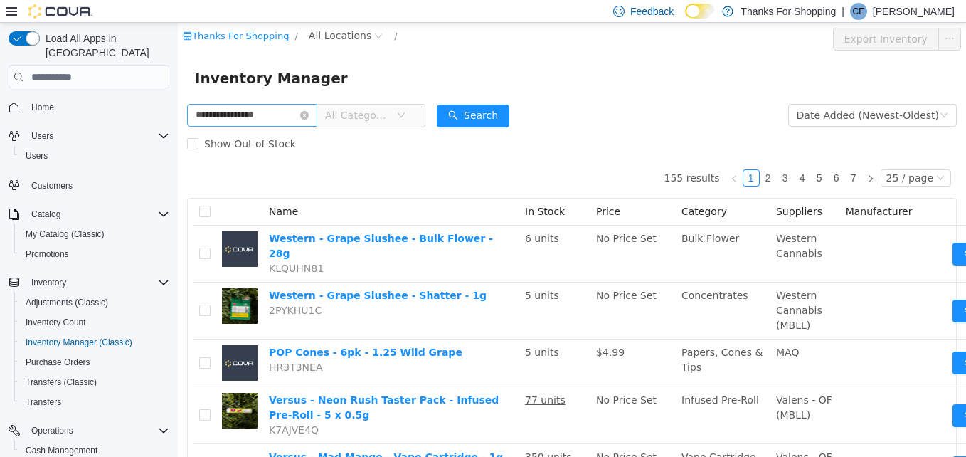
click at [223, 117] on input "**********" at bounding box center [252, 115] width 130 height 23
drag, startPoint x: 276, startPoint y: 113, endPoint x: 222, endPoint y: 115, distance: 54.1
click at [222, 115] on input "**********" at bounding box center [252, 115] width 130 height 23
type input "******"
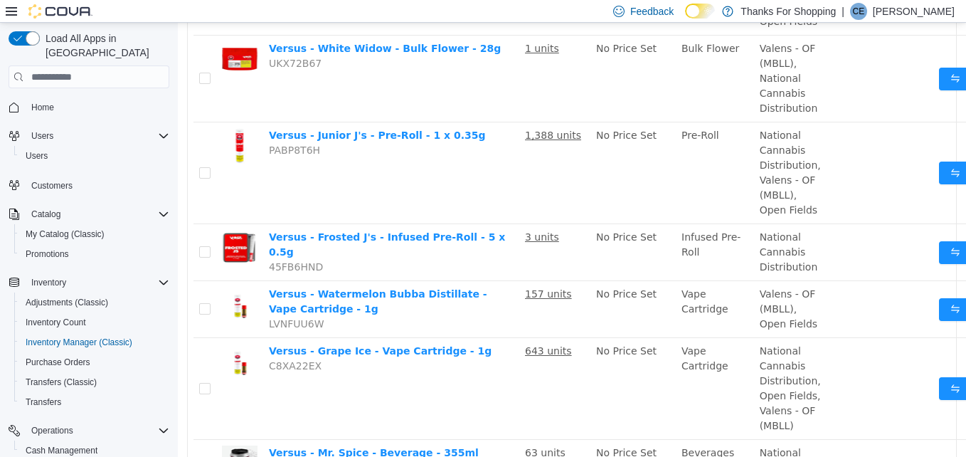
scroll to position [854, 0]
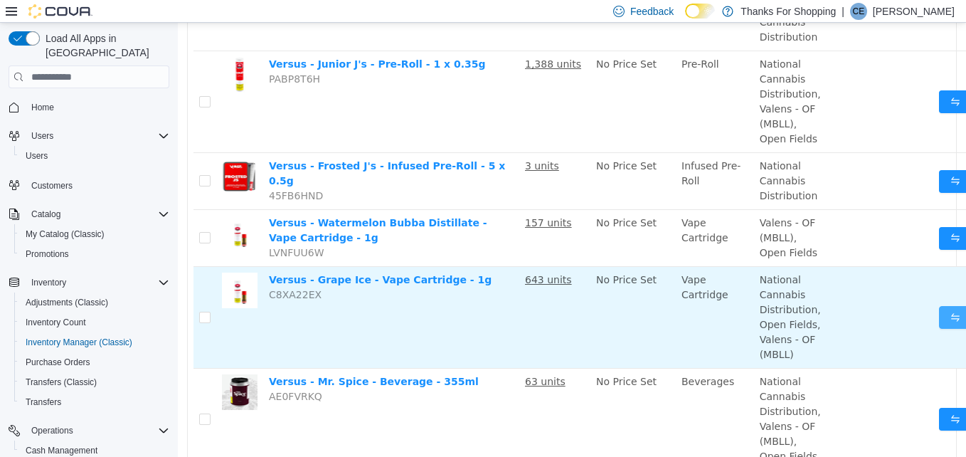
click at [939, 323] on button "Move" at bounding box center [971, 317] width 65 height 23
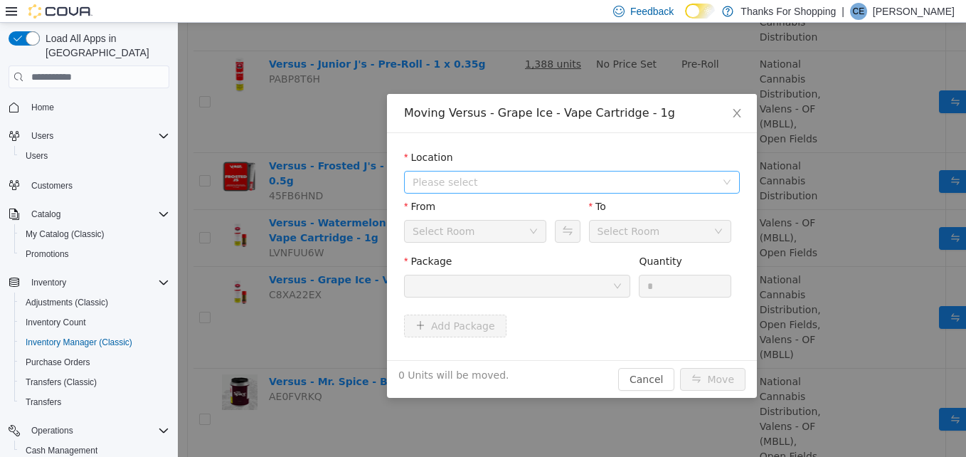
click at [480, 184] on span "Please select" at bounding box center [564, 182] width 303 height 14
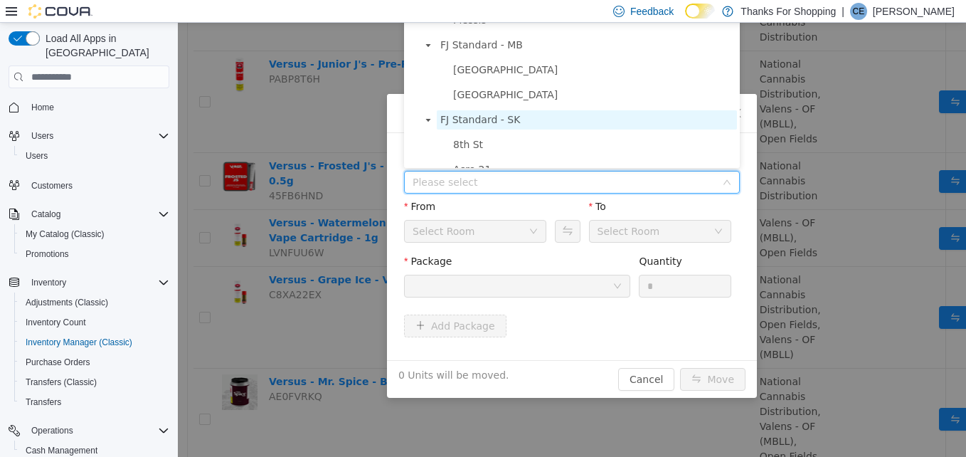
scroll to position [350, 0]
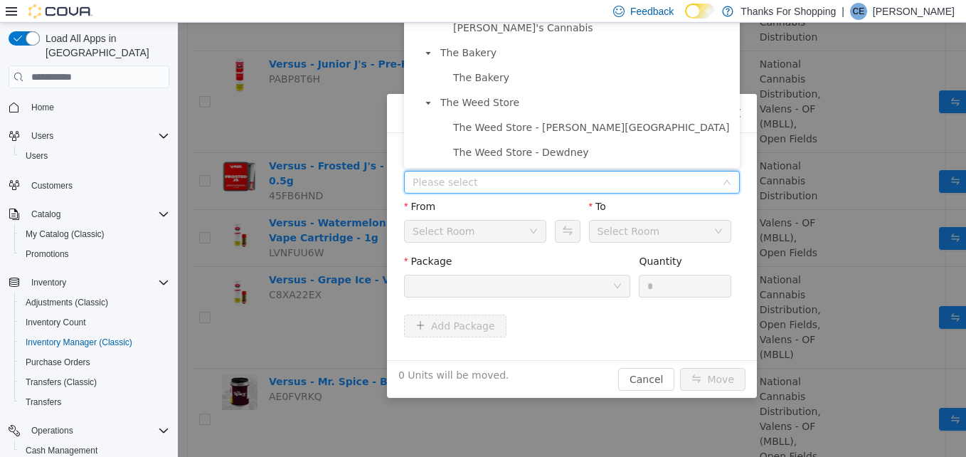
click at [486, 77] on span "The Bakery" at bounding box center [481, 77] width 56 height 11
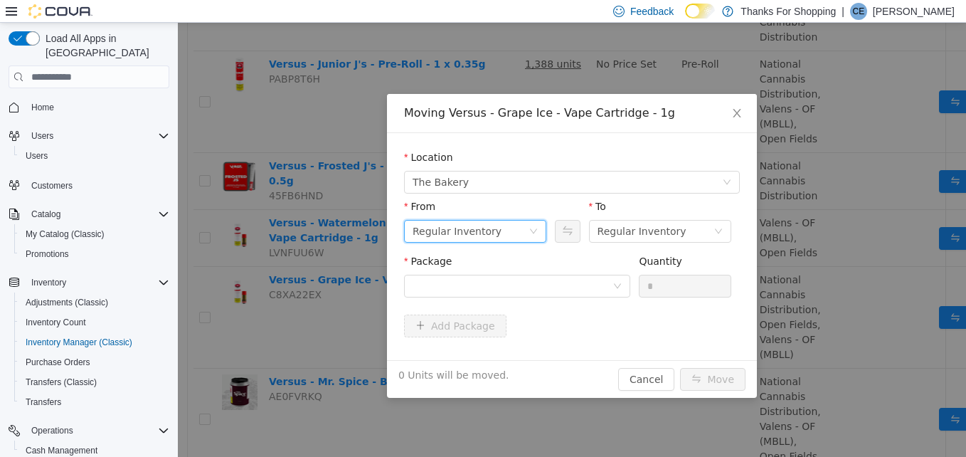
click at [520, 229] on div "Regular Inventory" at bounding box center [471, 231] width 116 height 21
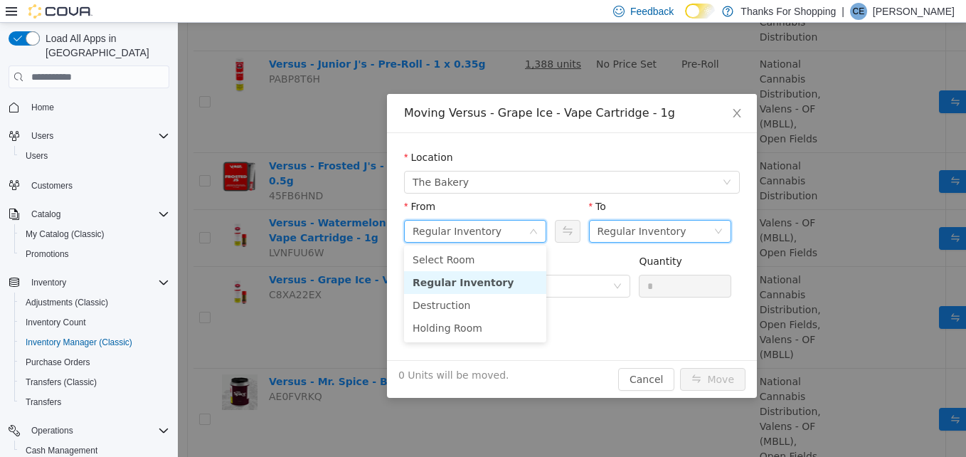
click at [650, 223] on div "Regular Inventory" at bounding box center [642, 231] width 89 height 21
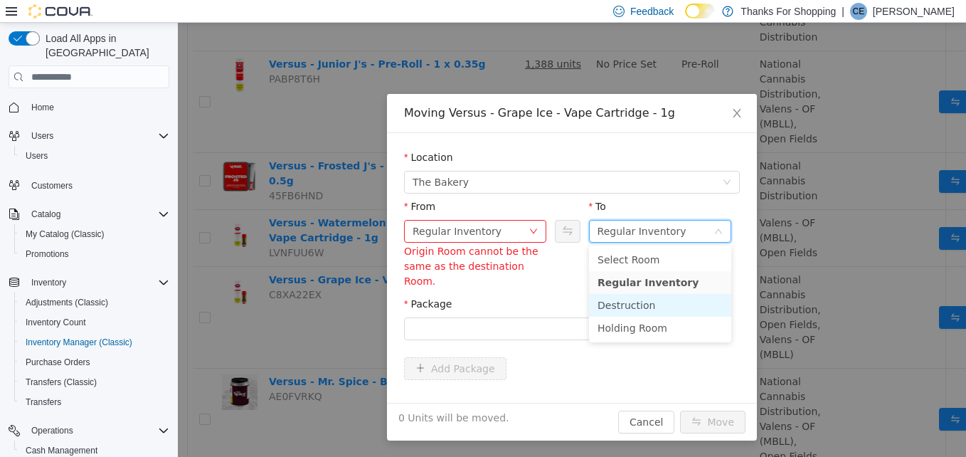
click at [640, 304] on li "Destruction" at bounding box center [660, 305] width 142 height 23
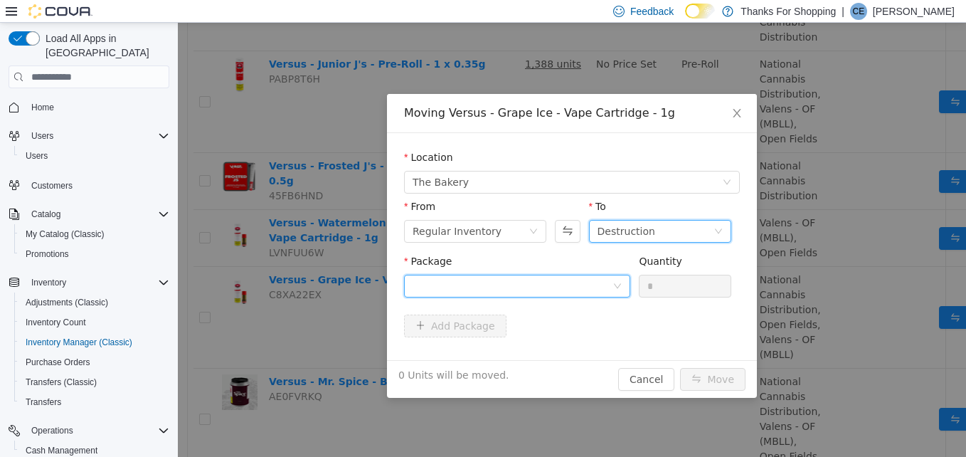
click at [529, 289] on div at bounding box center [513, 285] width 200 height 21
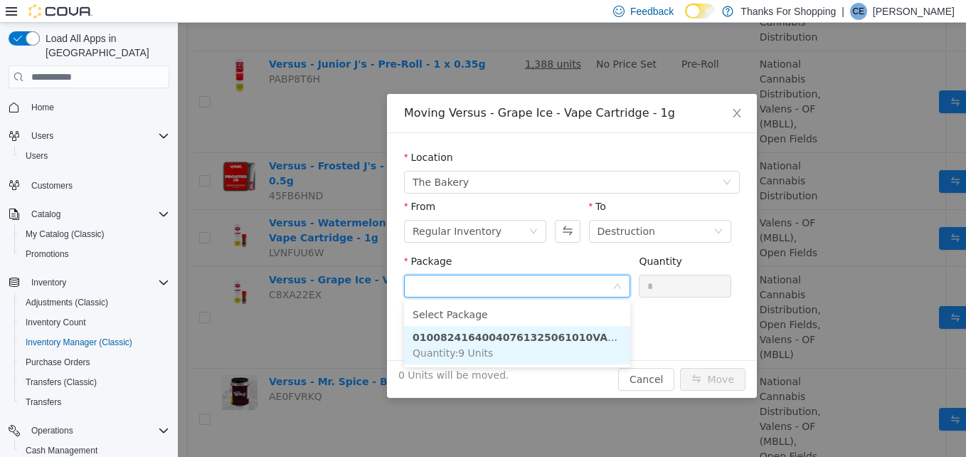
click at [527, 334] on strong "01008241640040761325061010VA201314.01" at bounding box center [540, 337] width 254 height 11
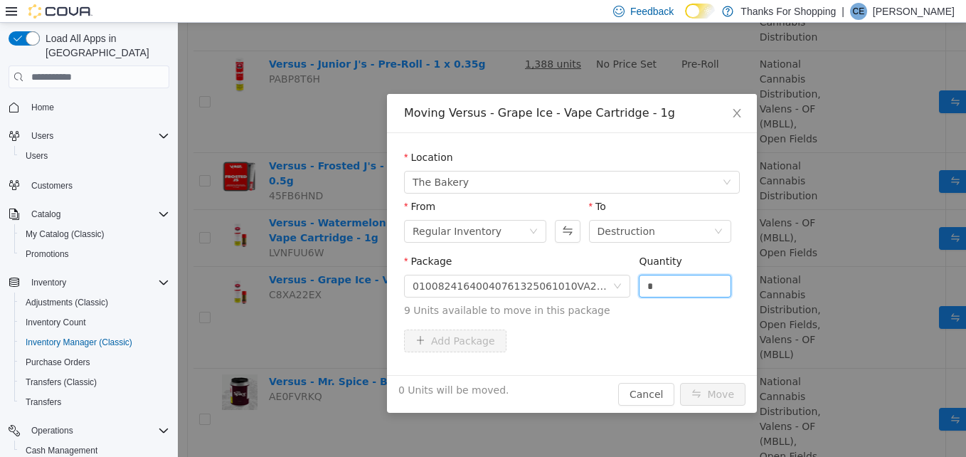
drag, startPoint x: 662, startPoint y: 282, endPoint x: 632, endPoint y: 287, distance: 30.2
click at [632, 287] on div "Package 01008241640040761325061010VA201314.01 Quantity * 9 Units available to m…" at bounding box center [572, 286] width 336 height 64
type input "*"
click at [714, 388] on button "Move" at bounding box center [712, 394] width 65 height 23
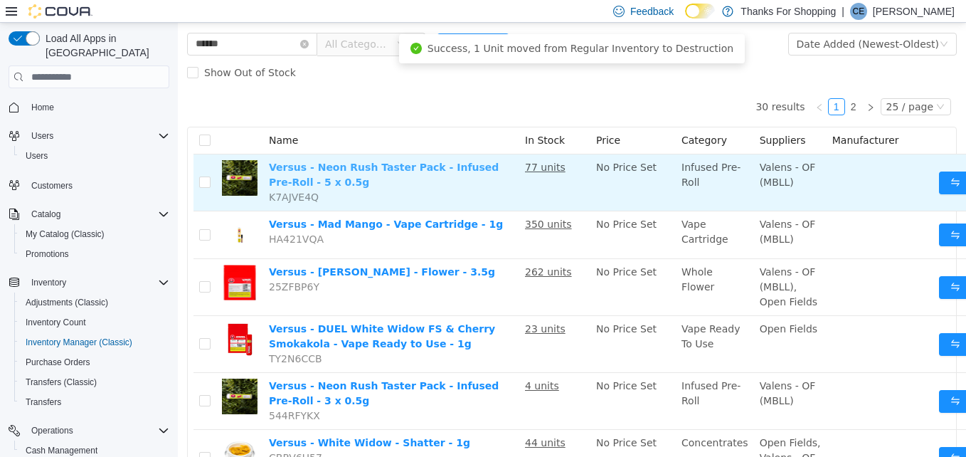
scroll to position [0, 0]
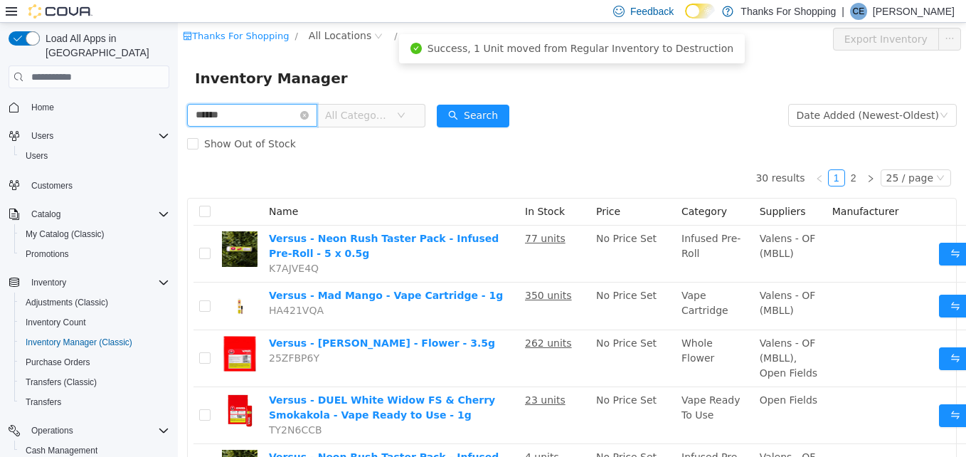
drag, startPoint x: 278, startPoint y: 111, endPoint x: 104, endPoint y: 111, distance: 173.6
click at [178, 111] on html "Thanks For Shopping / All Locations / Export Inventory Inventory Manager ******…" at bounding box center [572, 240] width 788 height 434
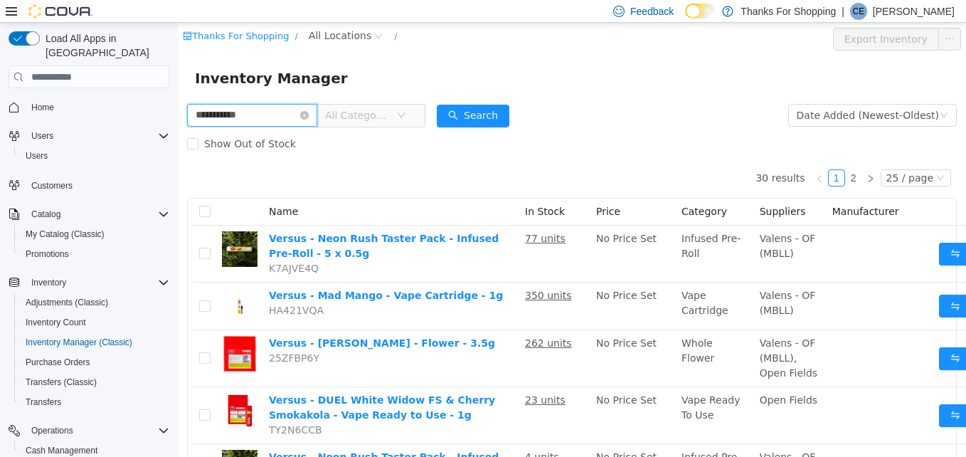
type input "**********"
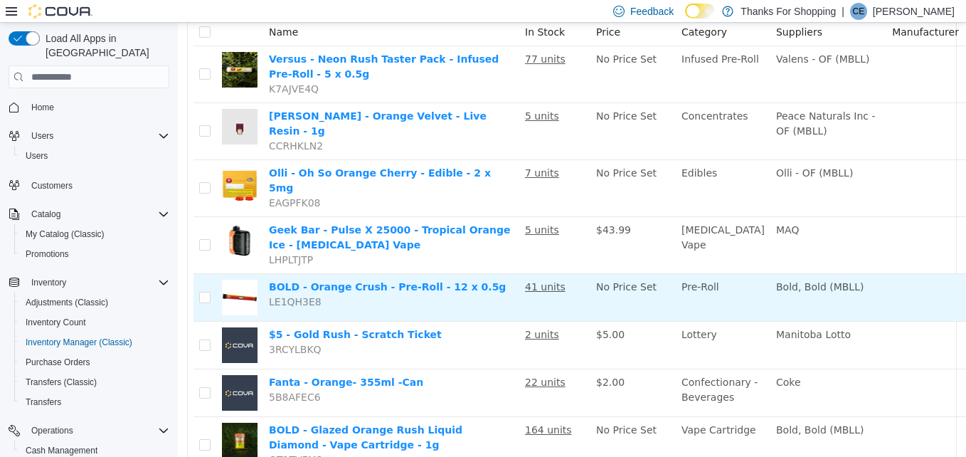
scroll to position [213, 0]
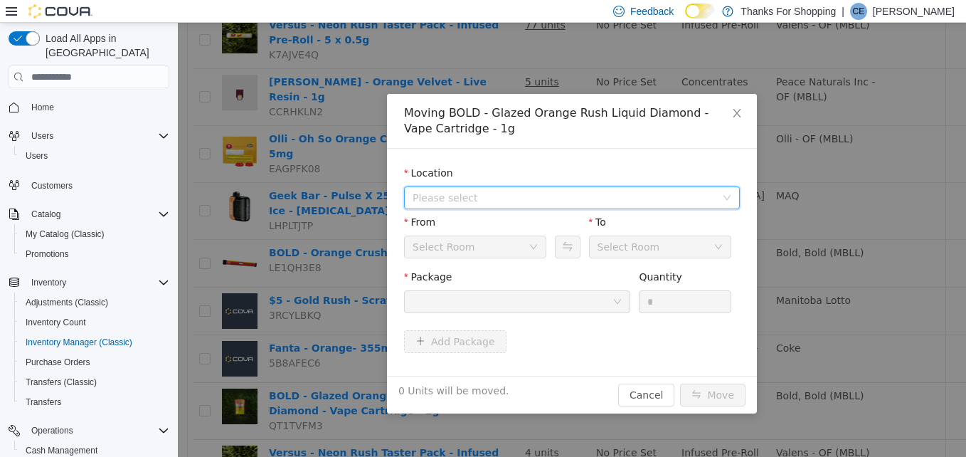
click at [581, 199] on span "Please select" at bounding box center [564, 198] width 303 height 14
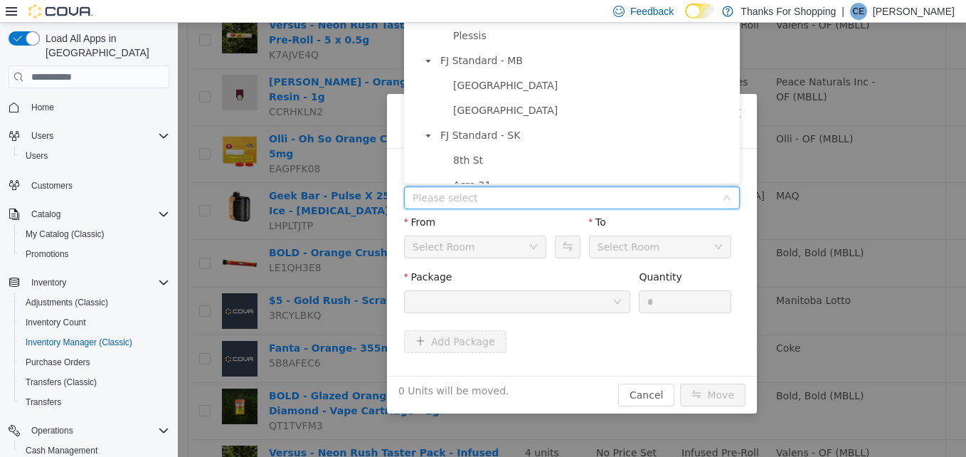
scroll to position [350, 0]
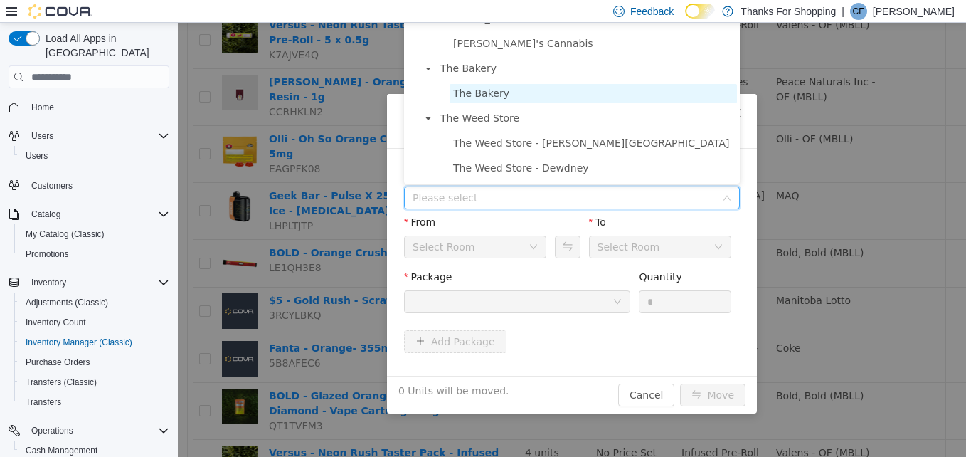
click at [481, 88] on span "The Bakery" at bounding box center [481, 93] width 56 height 11
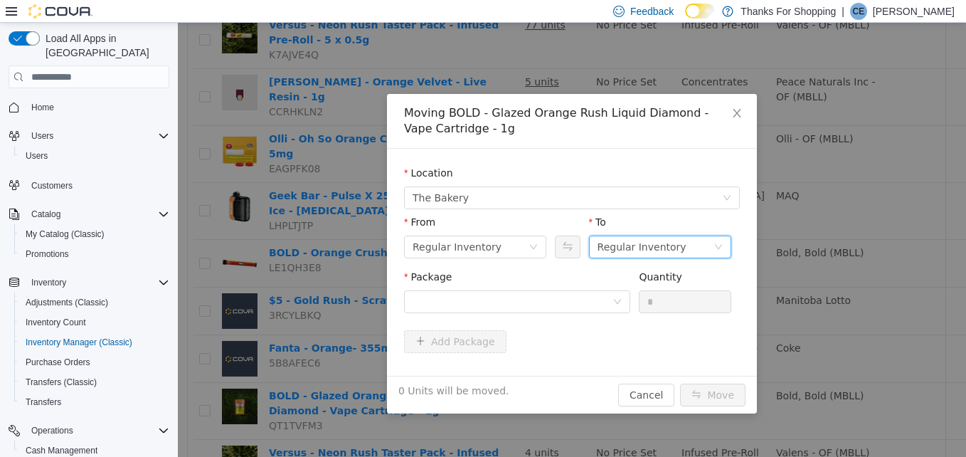
click at [607, 243] on div "Regular Inventory" at bounding box center [642, 246] width 89 height 21
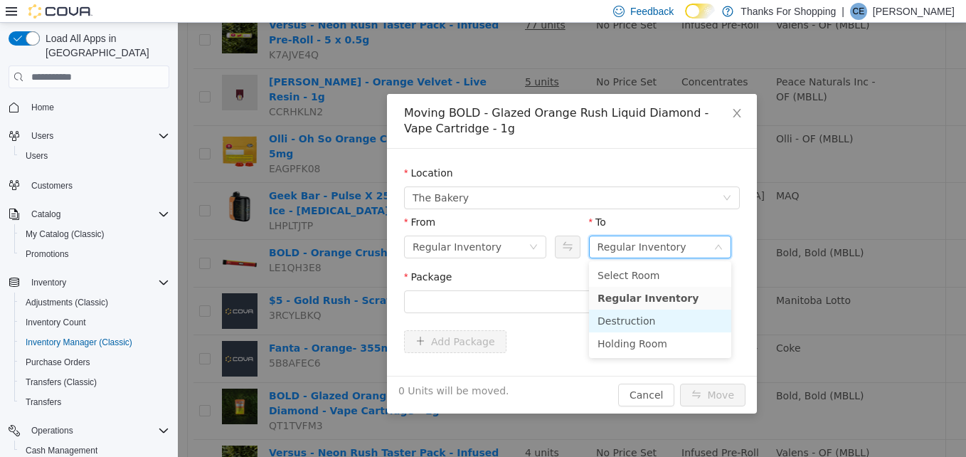
click at [618, 320] on li "Destruction" at bounding box center [660, 321] width 142 height 23
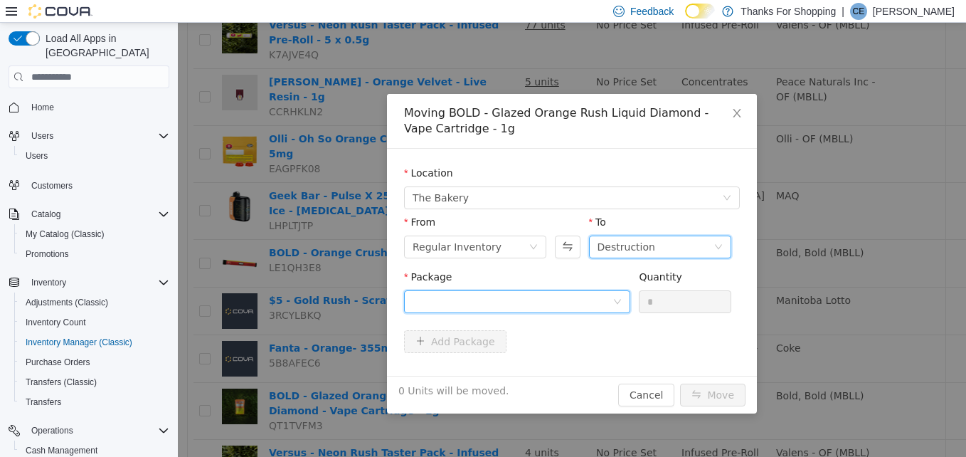
click at [571, 299] on div at bounding box center [513, 301] width 200 height 21
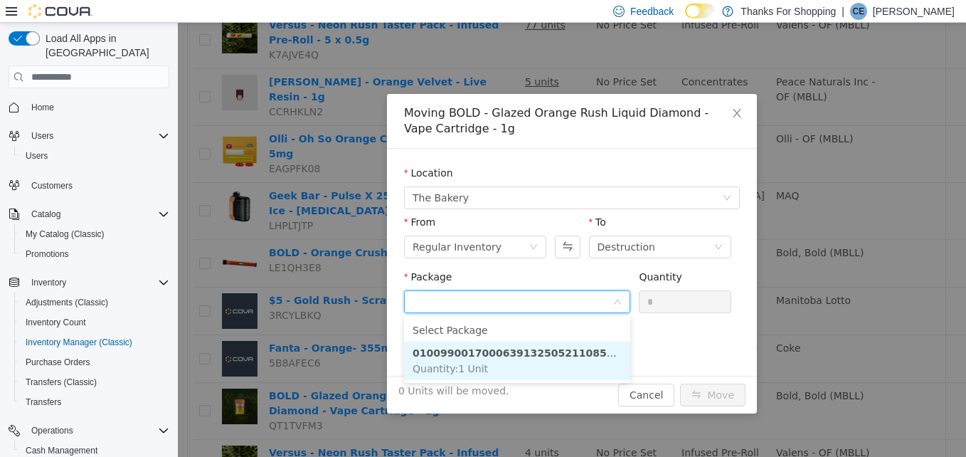
click at [510, 355] on strong "010099001700063913250521108558-2512-01" at bounding box center [542, 352] width 258 height 11
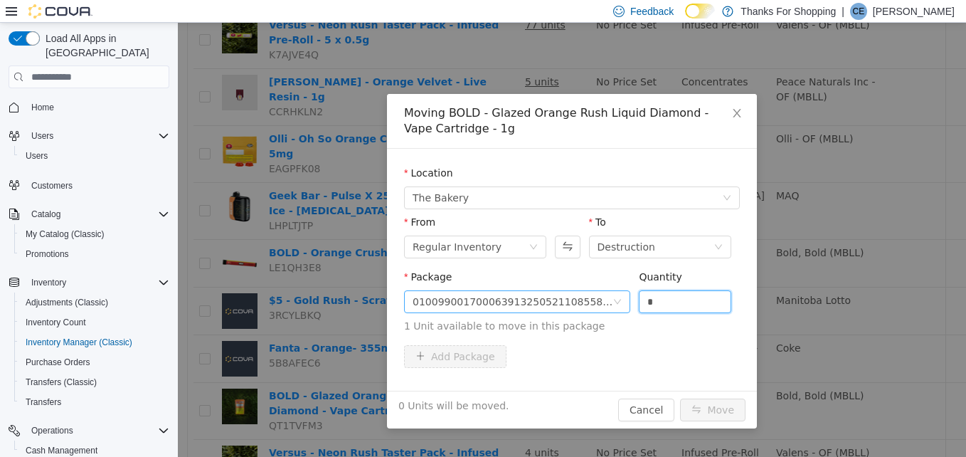
drag, startPoint x: 678, startPoint y: 303, endPoint x: 601, endPoint y: 298, distance: 77.7
click at [601, 298] on span "Package 010099001700063913250521108558-2512-01 Quantity * 1 Unit available to m…" at bounding box center [572, 302] width 336 height 63
type input "*"
click at [719, 411] on button "Move" at bounding box center [712, 409] width 65 height 23
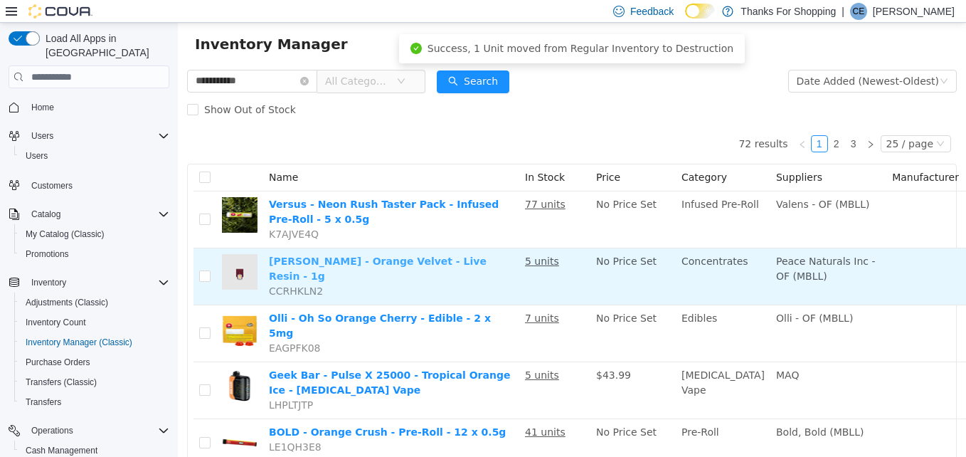
scroll to position [0, 0]
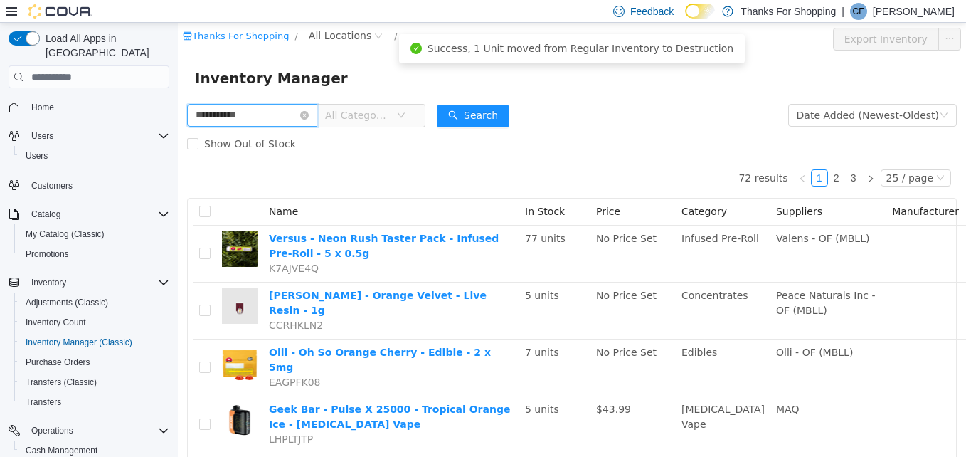
drag, startPoint x: 271, startPoint y: 109, endPoint x: 155, endPoint y: 87, distance: 118.1
click at [178, 87] on html "**********" at bounding box center [572, 240] width 788 height 434
type input "*****"
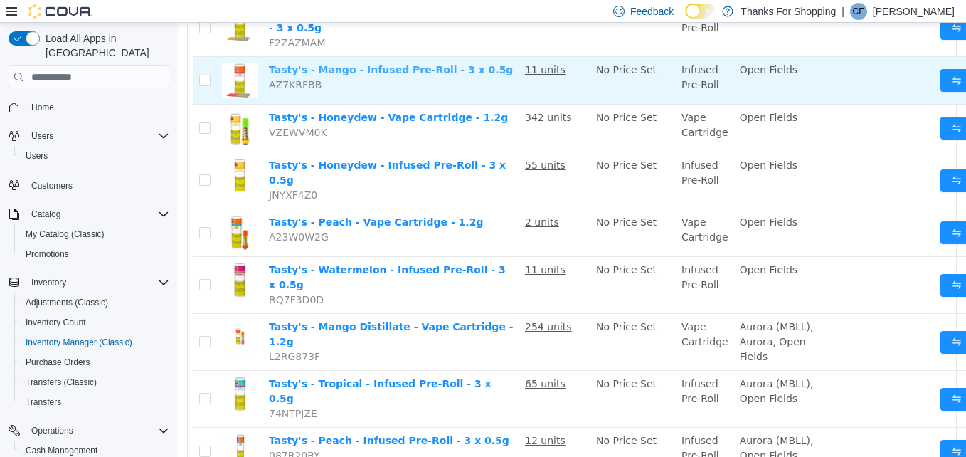
scroll to position [285, 0]
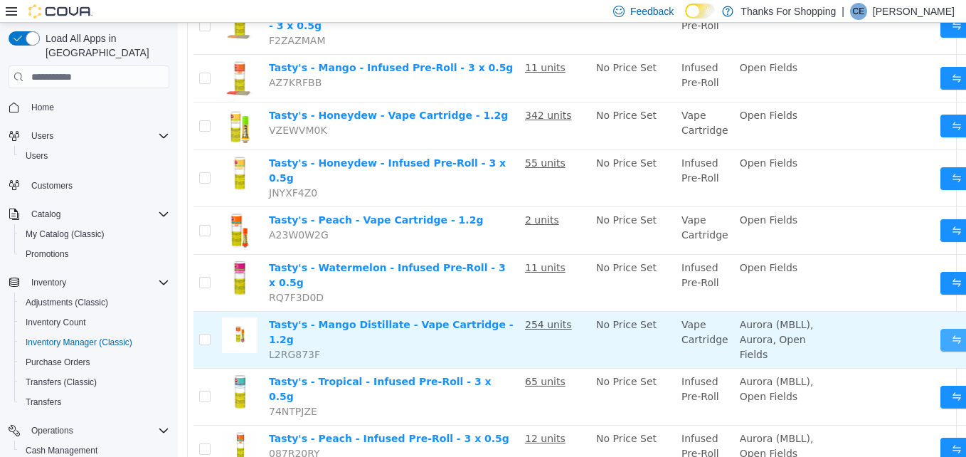
click at [941, 340] on button "Move" at bounding box center [973, 340] width 65 height 23
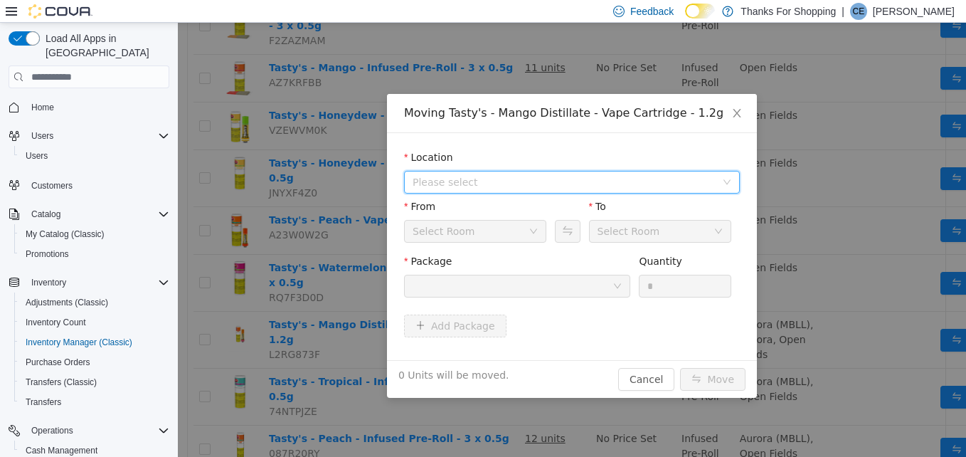
click at [538, 184] on span "Please select" at bounding box center [564, 182] width 303 height 14
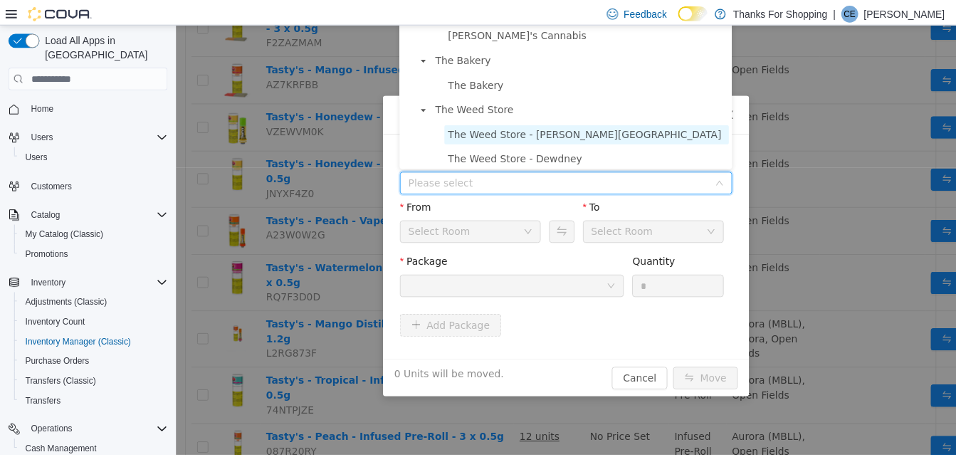
scroll to position [350, 0]
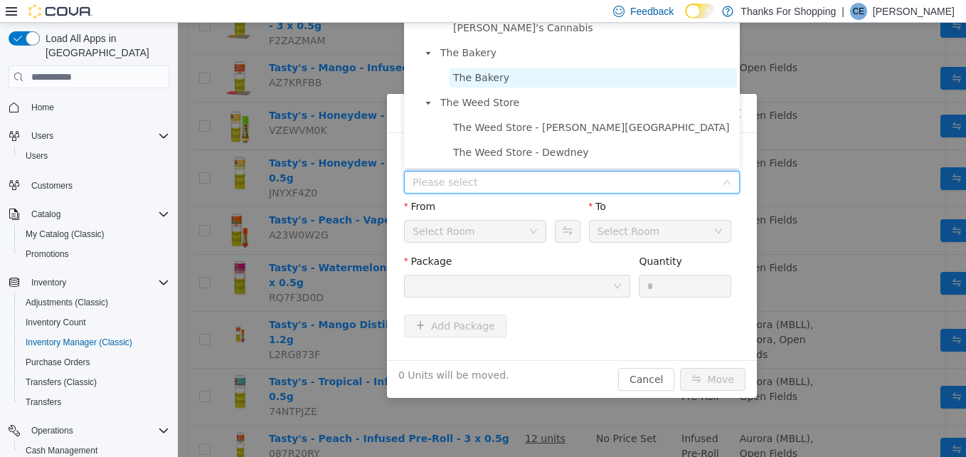
click at [485, 81] on span "The Bakery" at bounding box center [481, 77] width 56 height 11
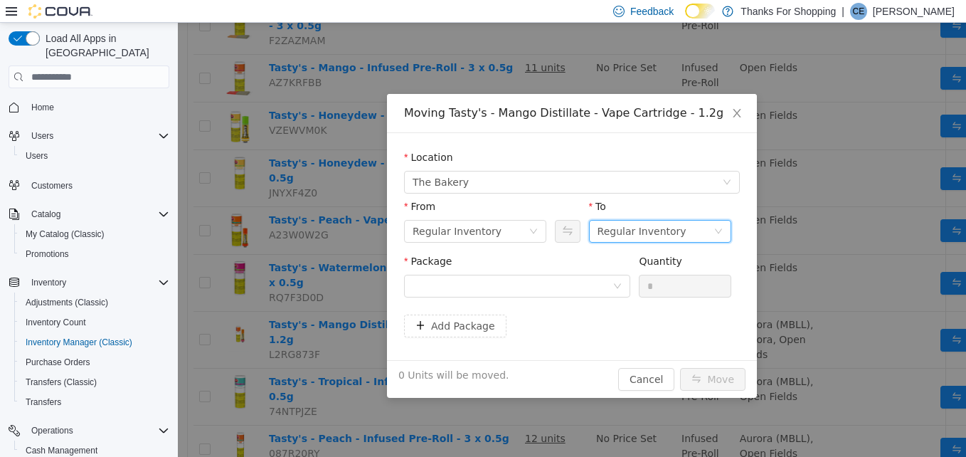
click at [658, 224] on div "Regular Inventory" at bounding box center [642, 231] width 89 height 21
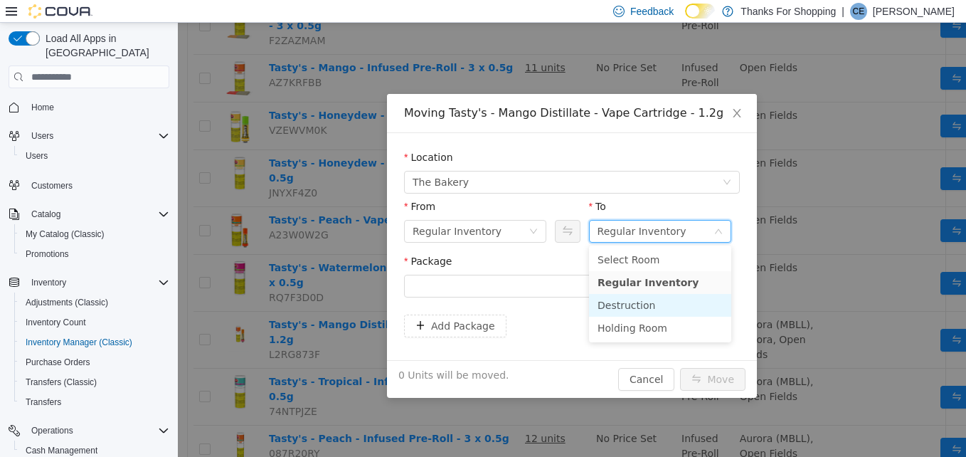
click at [631, 307] on li "Destruction" at bounding box center [660, 305] width 142 height 23
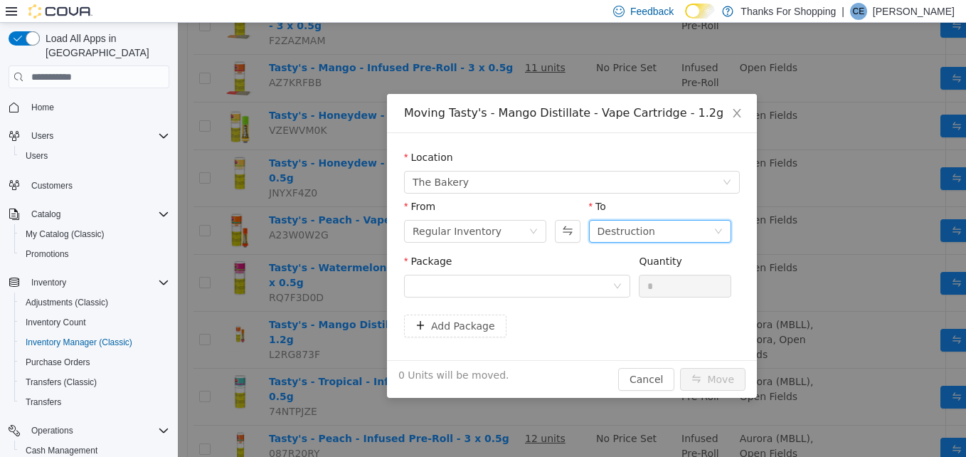
click at [532, 270] on div "Package" at bounding box center [517, 264] width 226 height 21
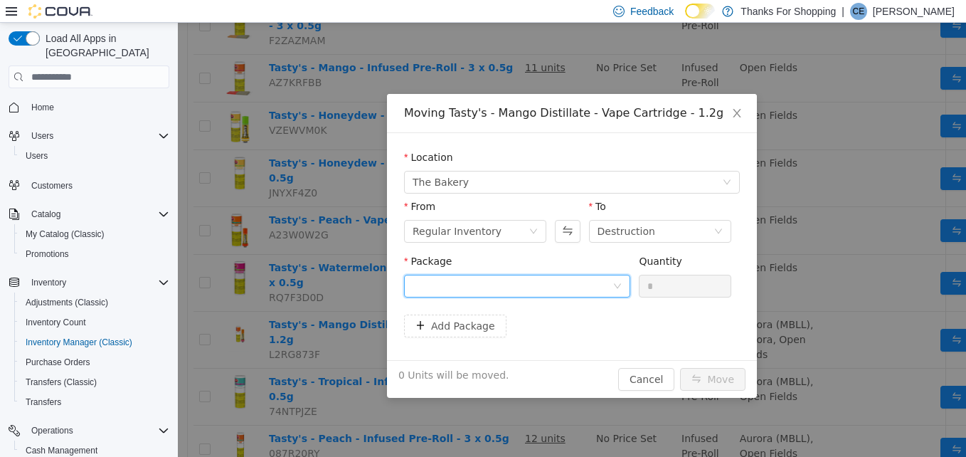
click at [539, 285] on div at bounding box center [513, 285] width 200 height 21
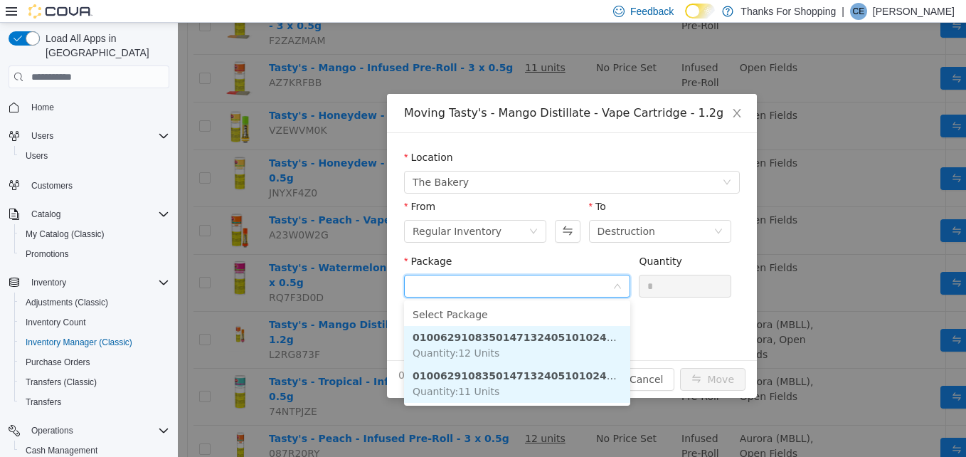
click at [532, 381] on strong "01006291083501471324051010241325V1E1" at bounding box center [538, 375] width 250 height 11
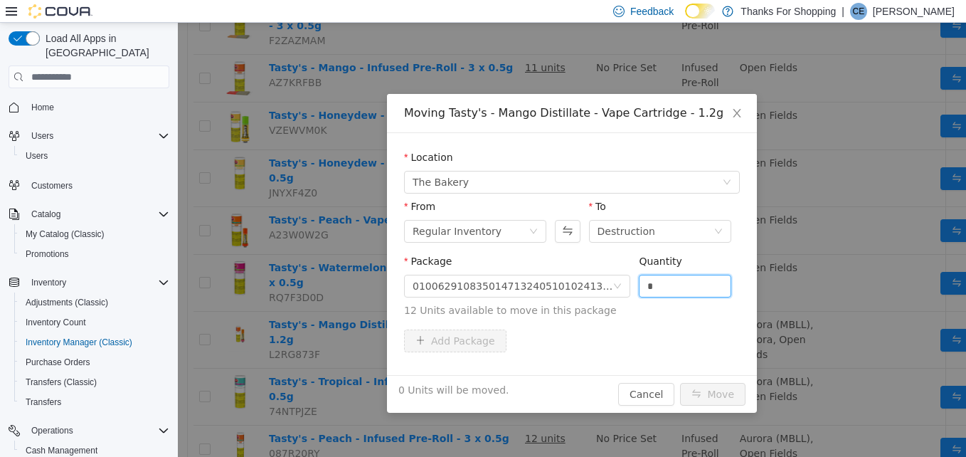
drag, startPoint x: 674, startPoint y: 278, endPoint x: 632, endPoint y: 286, distance: 42.7
click at [632, 286] on div "Package 01006291083501471324051010241325V1E1 Quantity * 12 Units available to m…" at bounding box center [572, 286] width 336 height 64
type input "*"
click at [699, 394] on button "Move" at bounding box center [712, 394] width 65 height 23
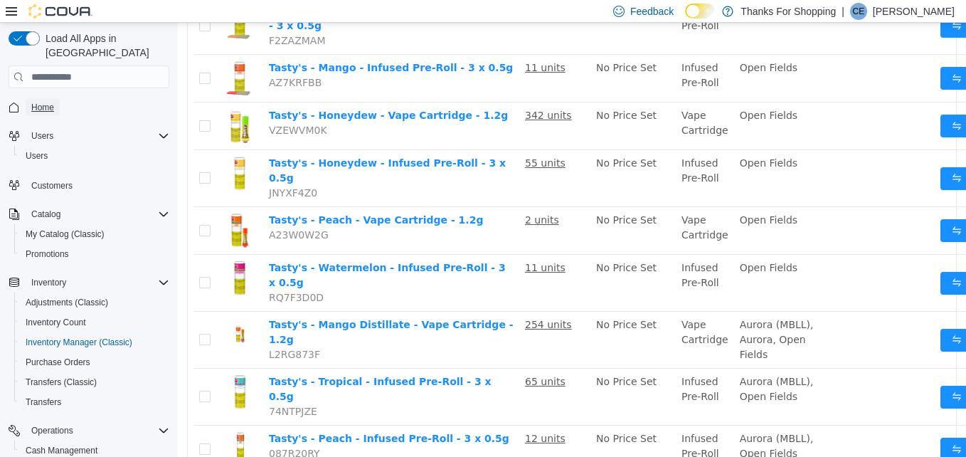
click at [37, 99] on span "Home" at bounding box center [42, 107] width 23 height 17
